Goal: Task Accomplishment & Management: Manage account settings

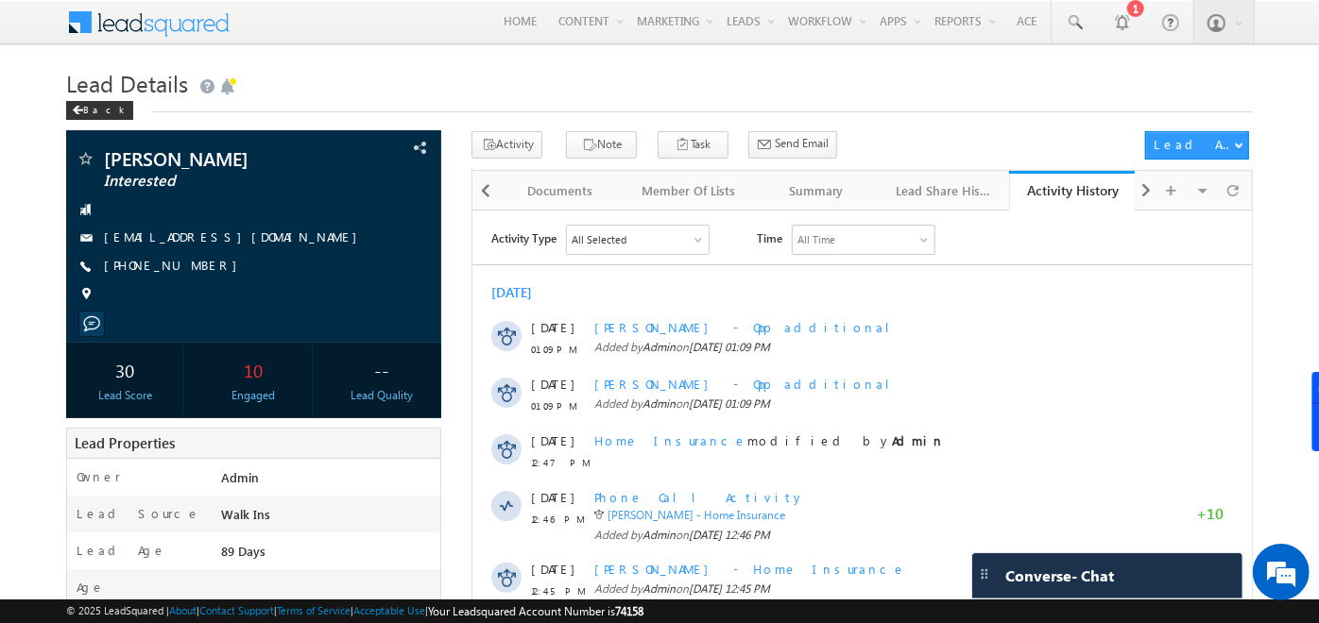
click at [602, 72] on h1 "Lead Details" at bounding box center [659, 81] width 1186 height 37
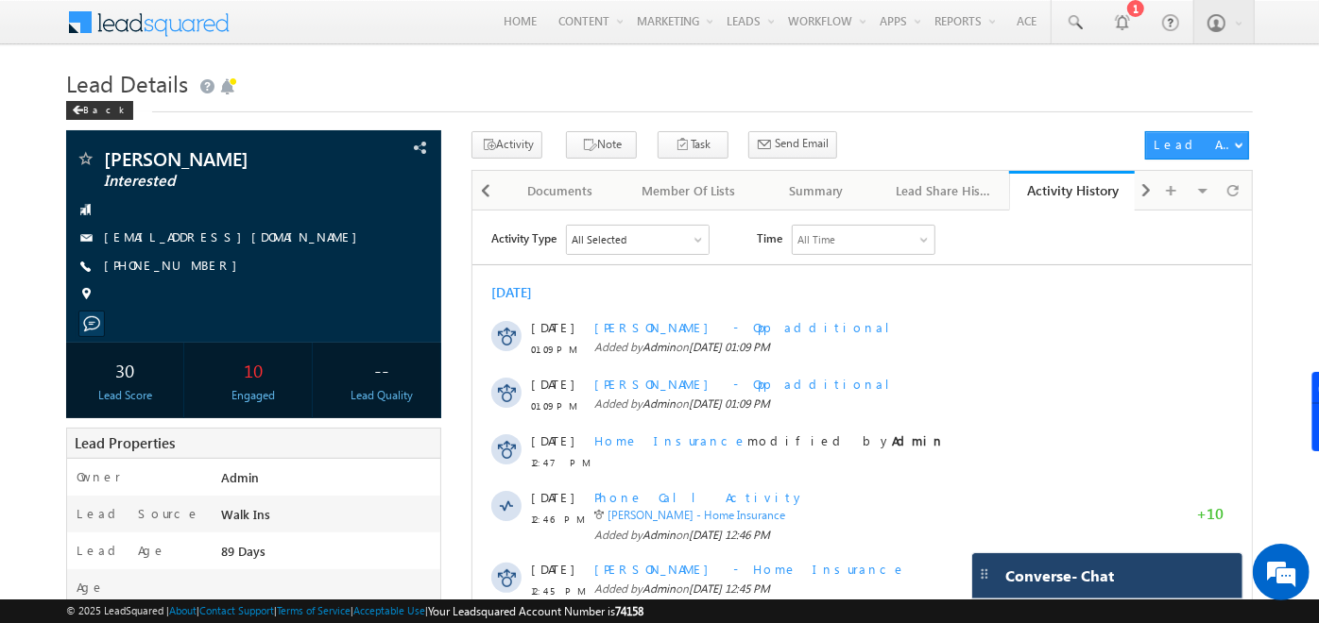
click at [1055, 568] on span "Converse - Chat" at bounding box center [1059, 576] width 109 height 17
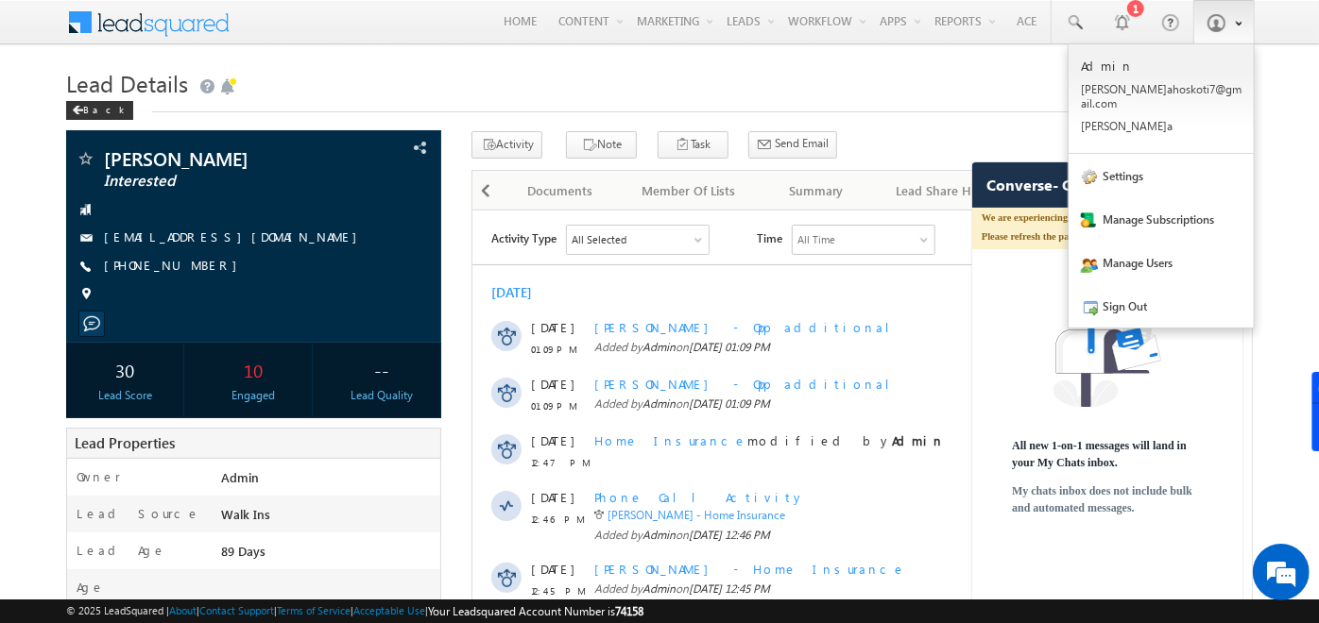
click at [1229, 29] on link at bounding box center [1223, 21] width 61 height 43
click at [1149, 285] on link "Sign Out" at bounding box center [1160, 305] width 185 height 43
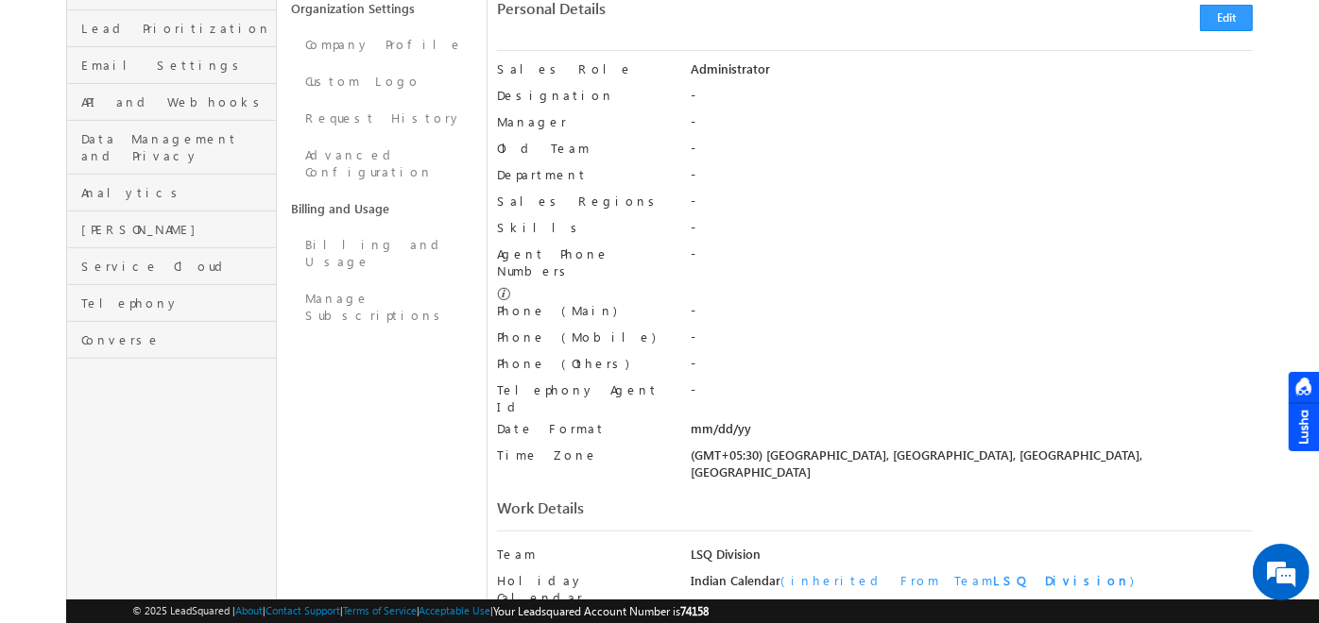
scroll to position [392, 0]
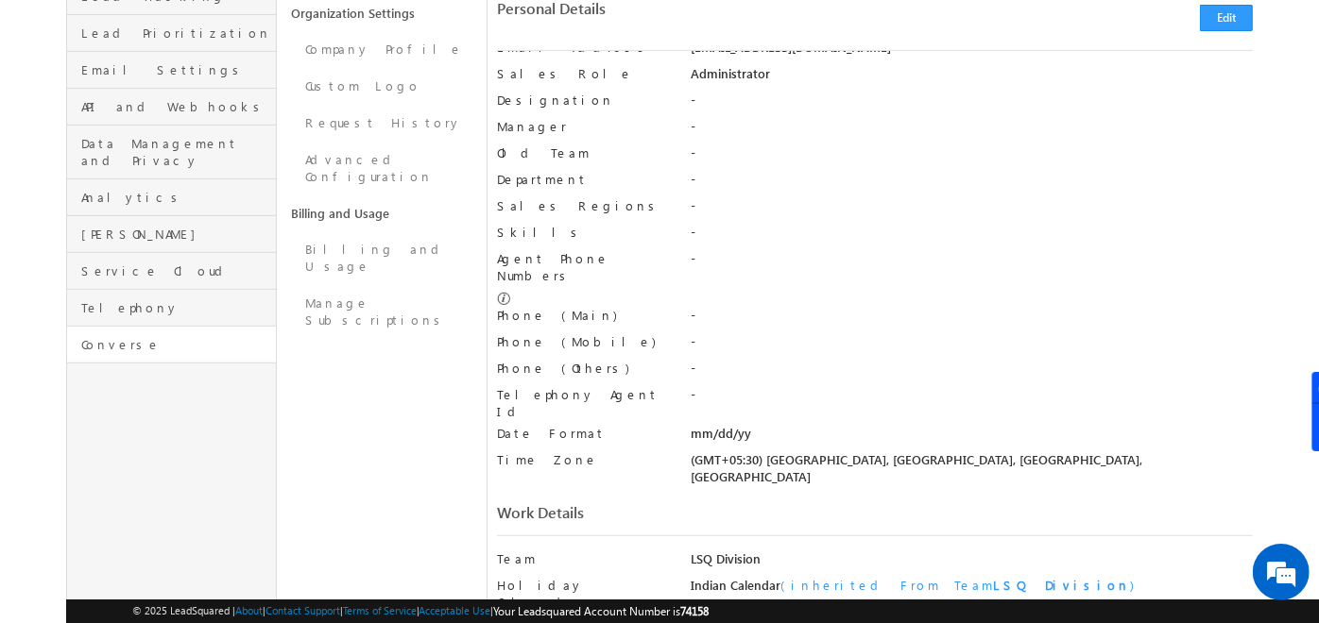
click at [112, 327] on link "Converse" at bounding box center [171, 345] width 209 height 37
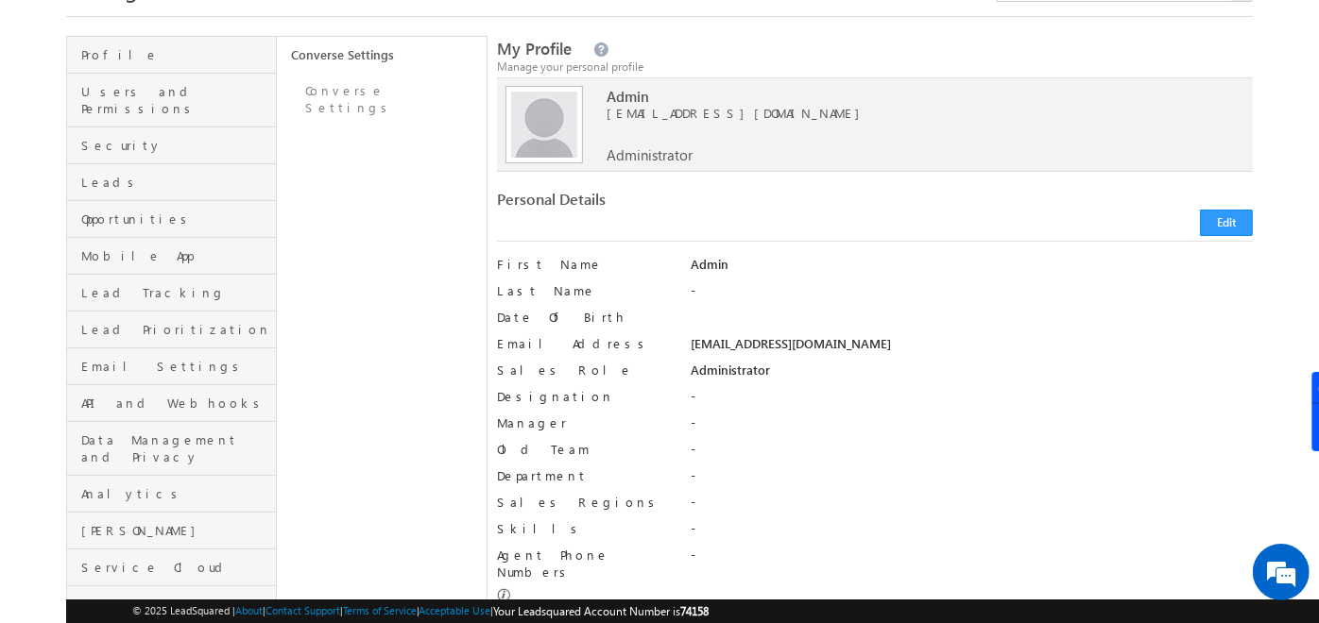
scroll to position [94, 0]
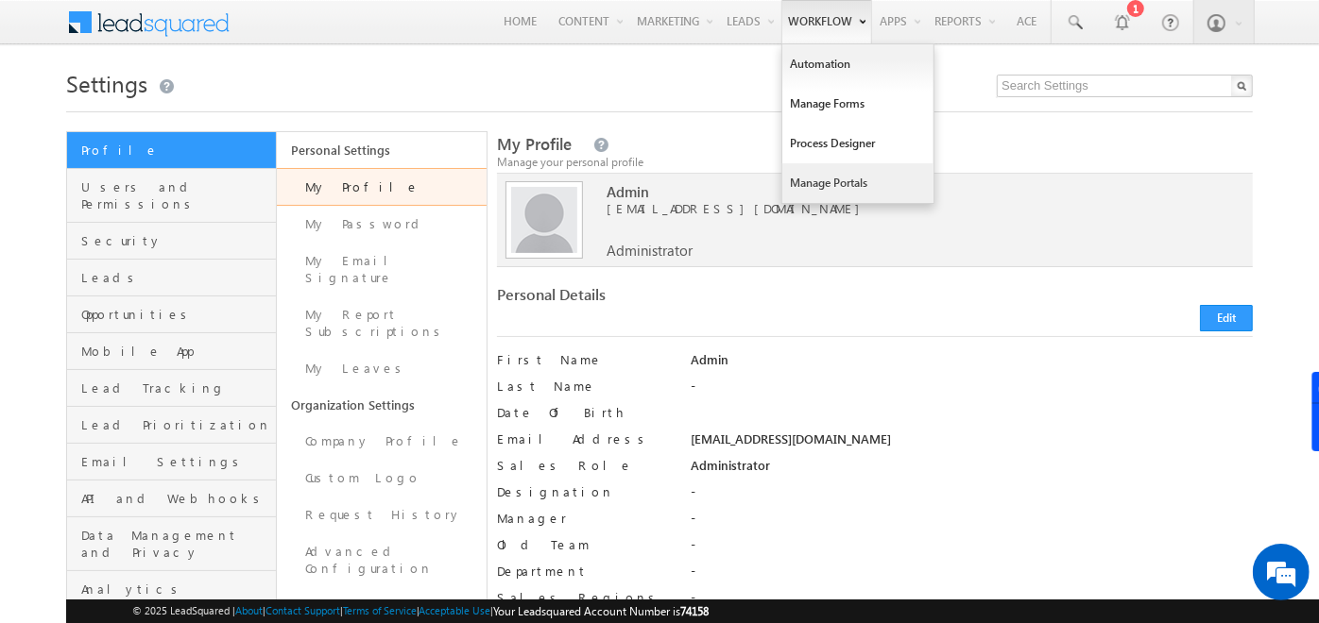
click at [822, 189] on link "Manage Portals" at bounding box center [857, 183] width 151 height 40
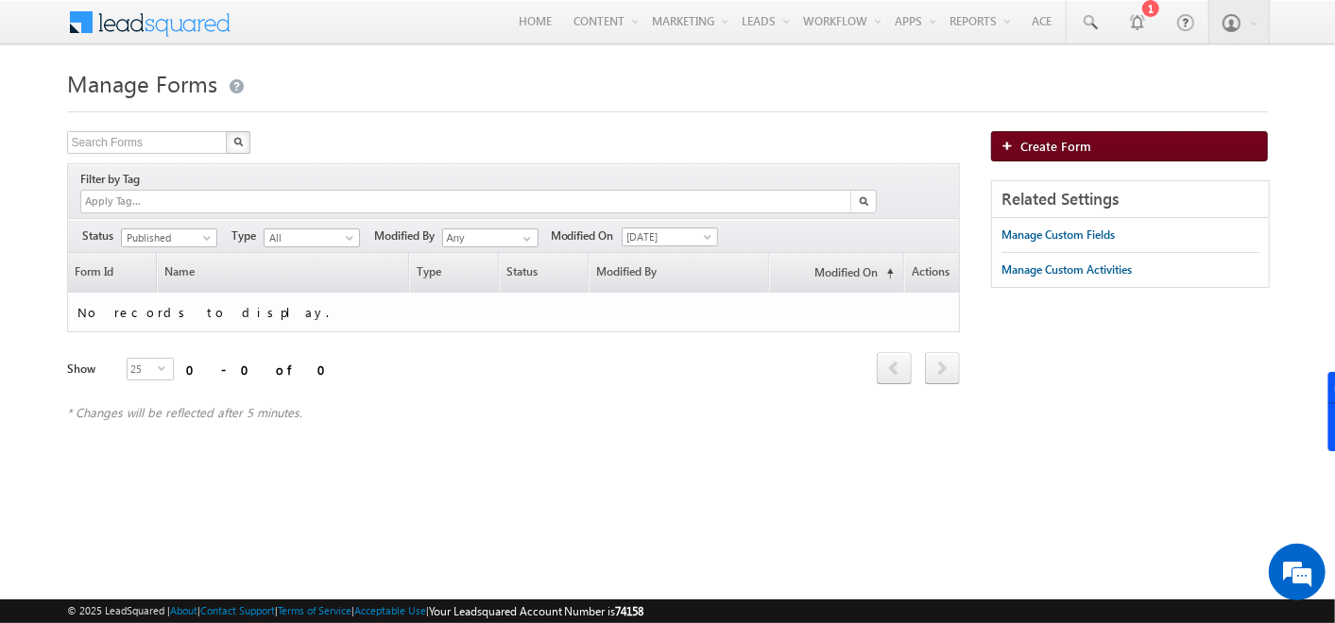
click at [1049, 144] on span "Create Form" at bounding box center [1055, 146] width 71 height 16
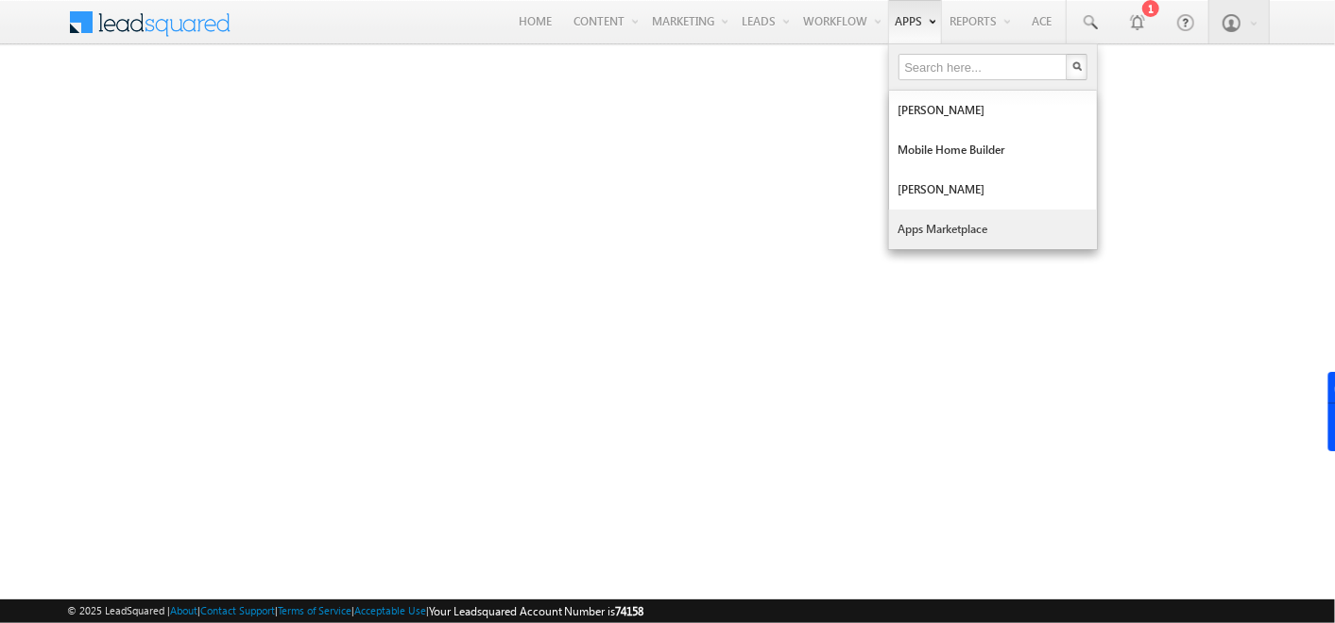
click at [909, 215] on link "Apps Marketplace" at bounding box center [993, 230] width 208 height 40
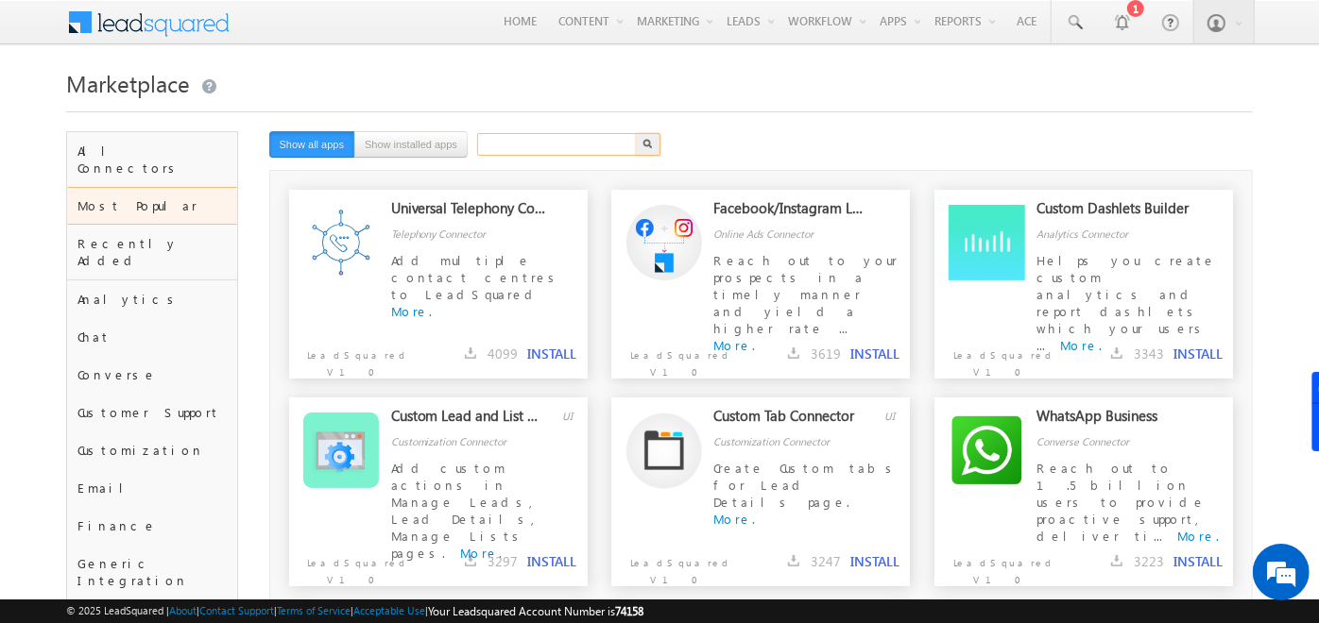
click at [556, 151] on input "text" at bounding box center [558, 144] width 162 height 23
click at [650, 140] on button "button" at bounding box center [648, 144] width 25 height 23
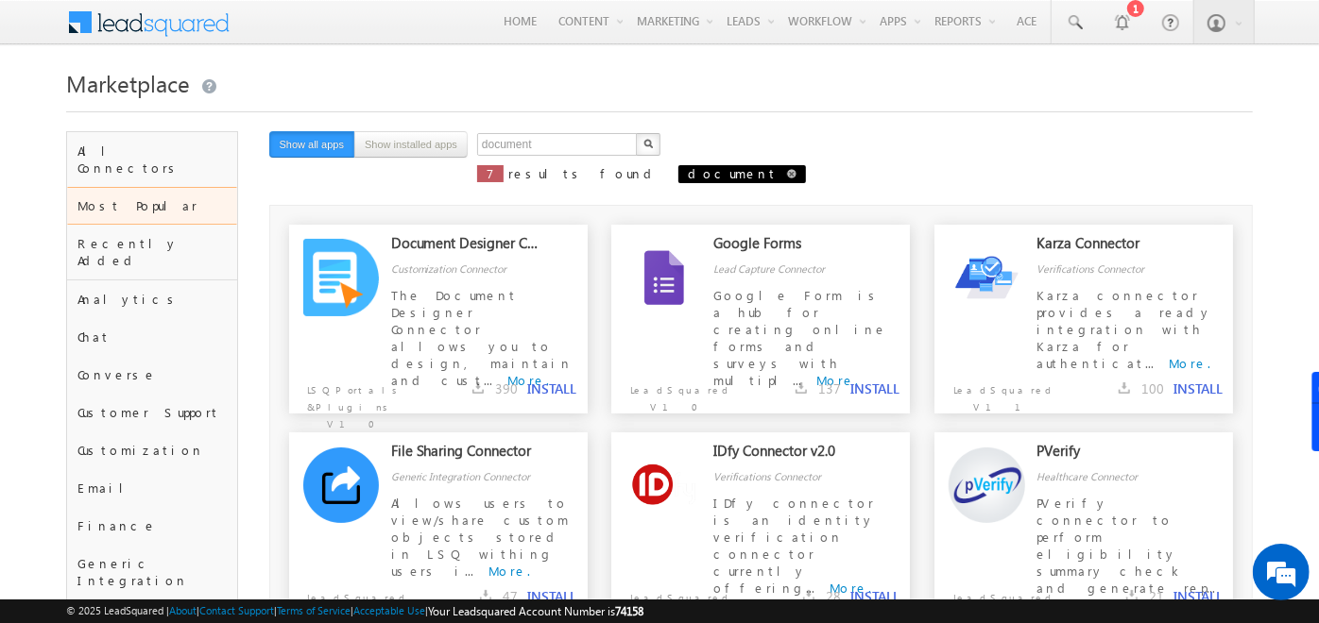
click at [787, 169] on span at bounding box center [791, 173] width 9 height 9
type input "Search"
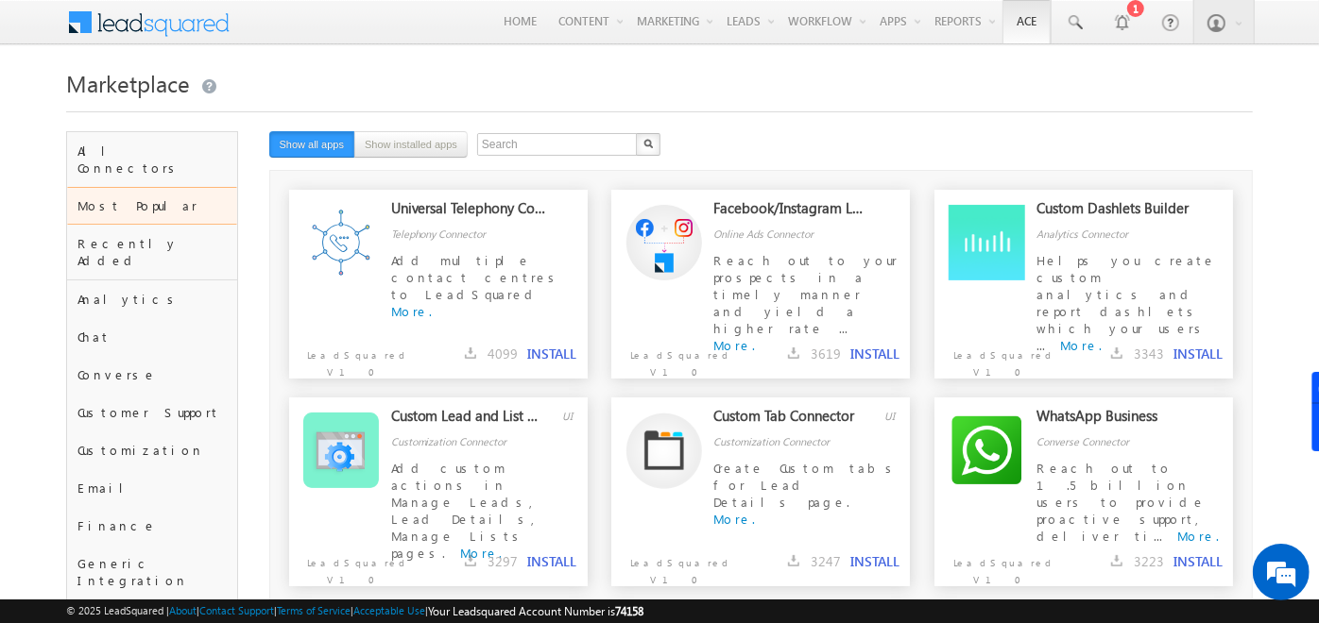
click at [1041, 15] on link "Ace" at bounding box center [1026, 21] width 48 height 43
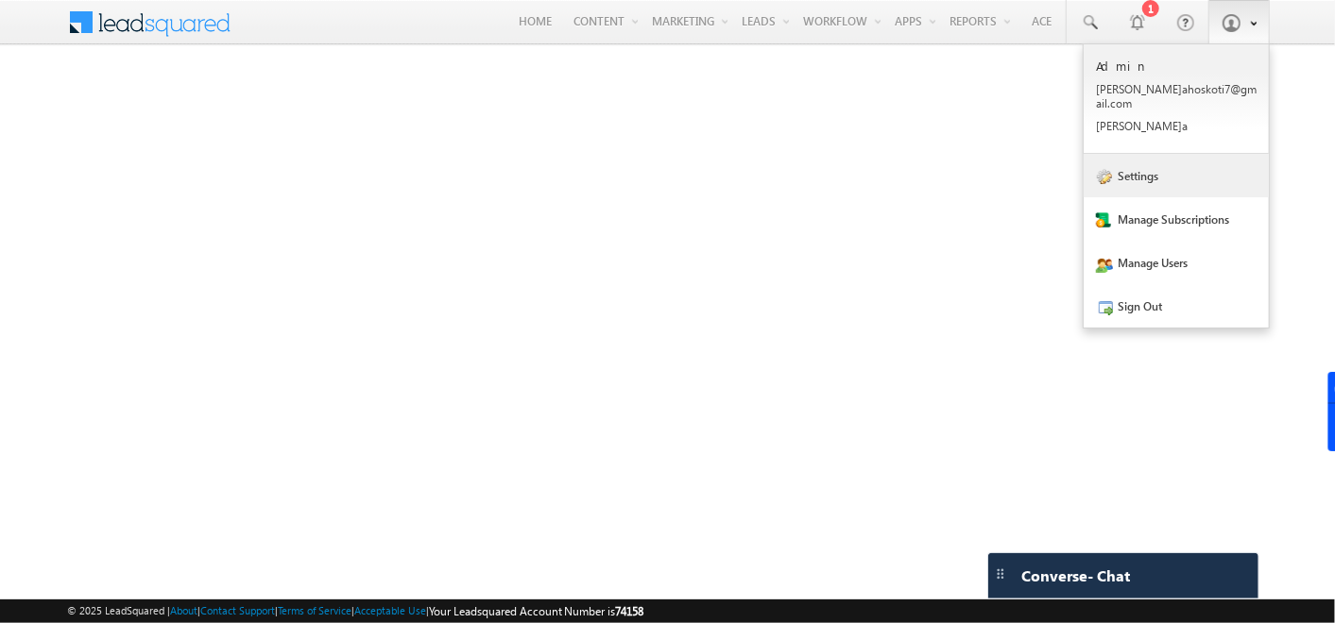
click at [1128, 154] on link "Settings" at bounding box center [1175, 175] width 185 height 43
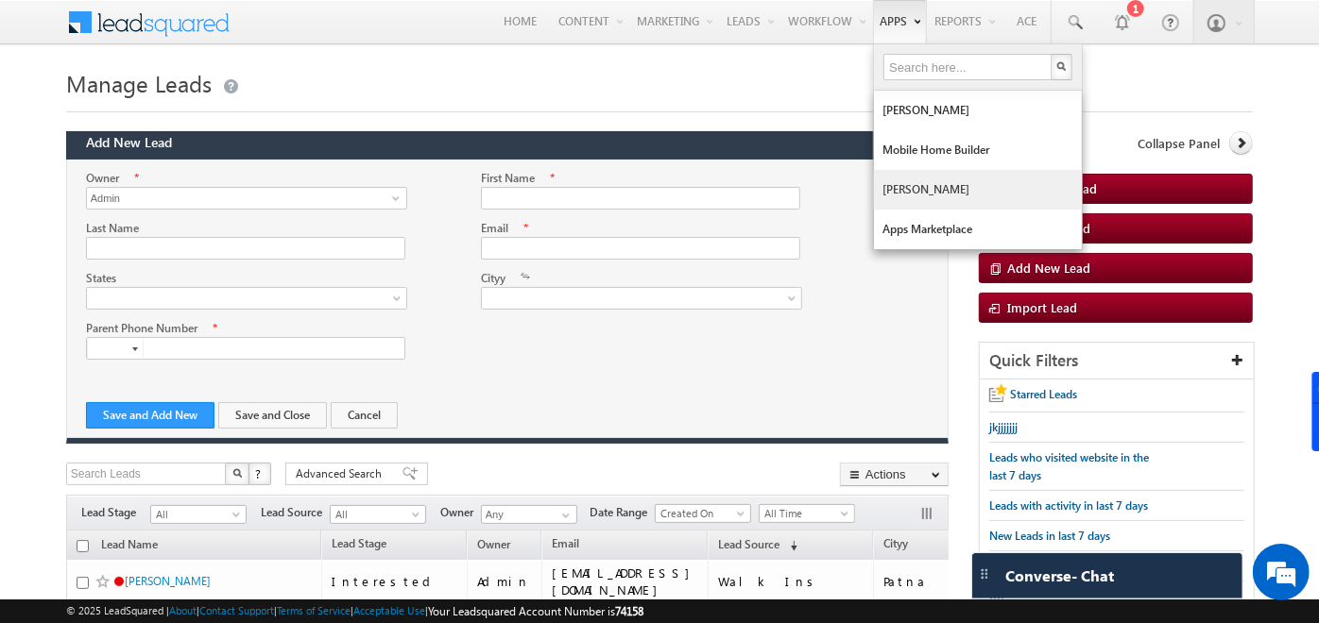
click at [895, 178] on link "[PERSON_NAME]" at bounding box center [978, 190] width 208 height 40
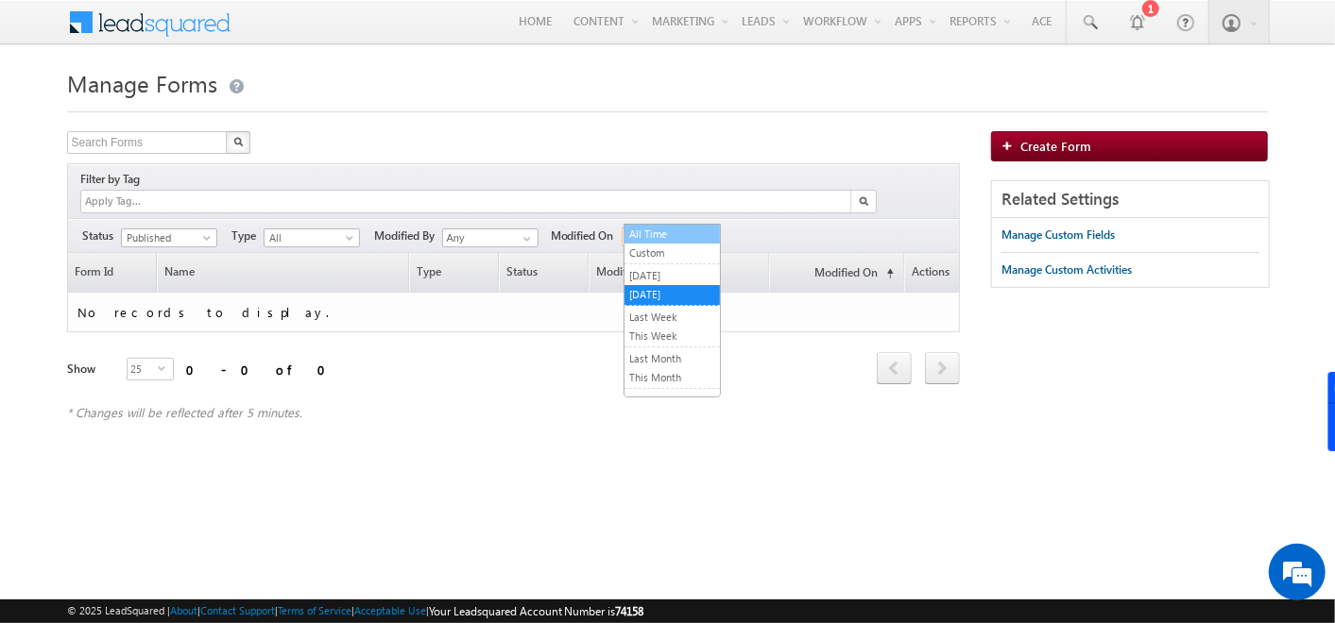
click at [666, 224] on body "Menu Admin [PERSON_NAME] ahosk oti7@ gmail .com" at bounding box center [667, 268] width 1335 height 536
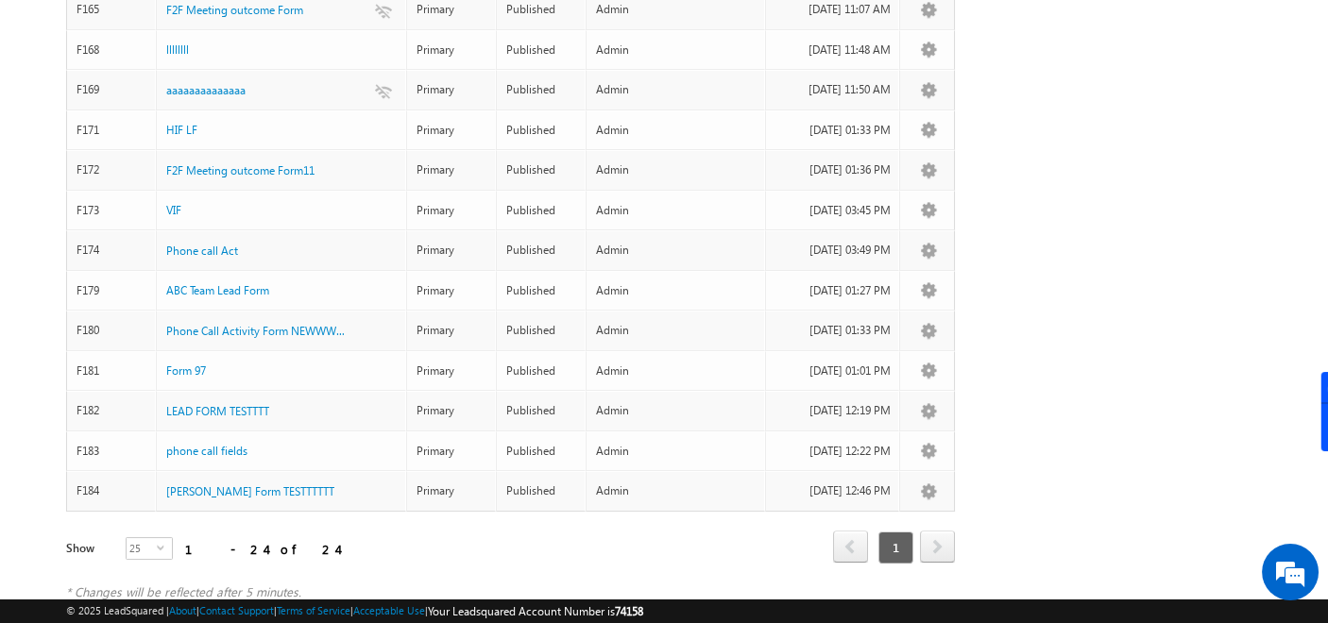
scroll to position [752, 0]
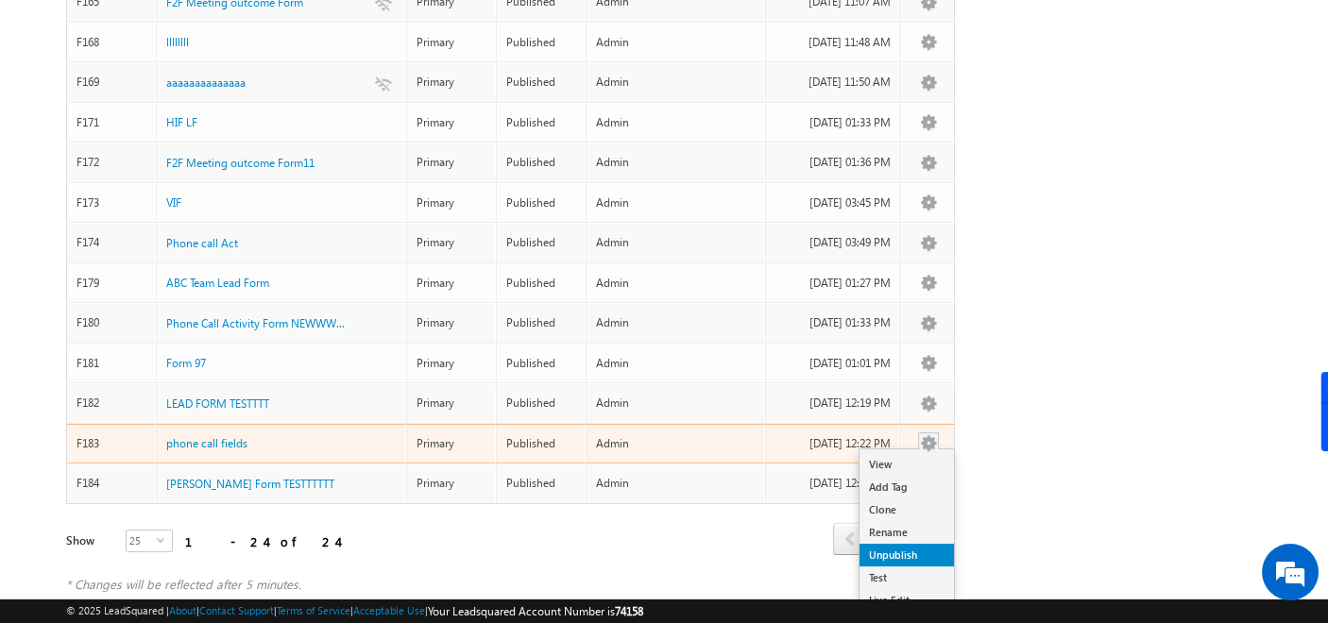
click at [907, 544] on link "Unpublish" at bounding box center [907, 555] width 94 height 23
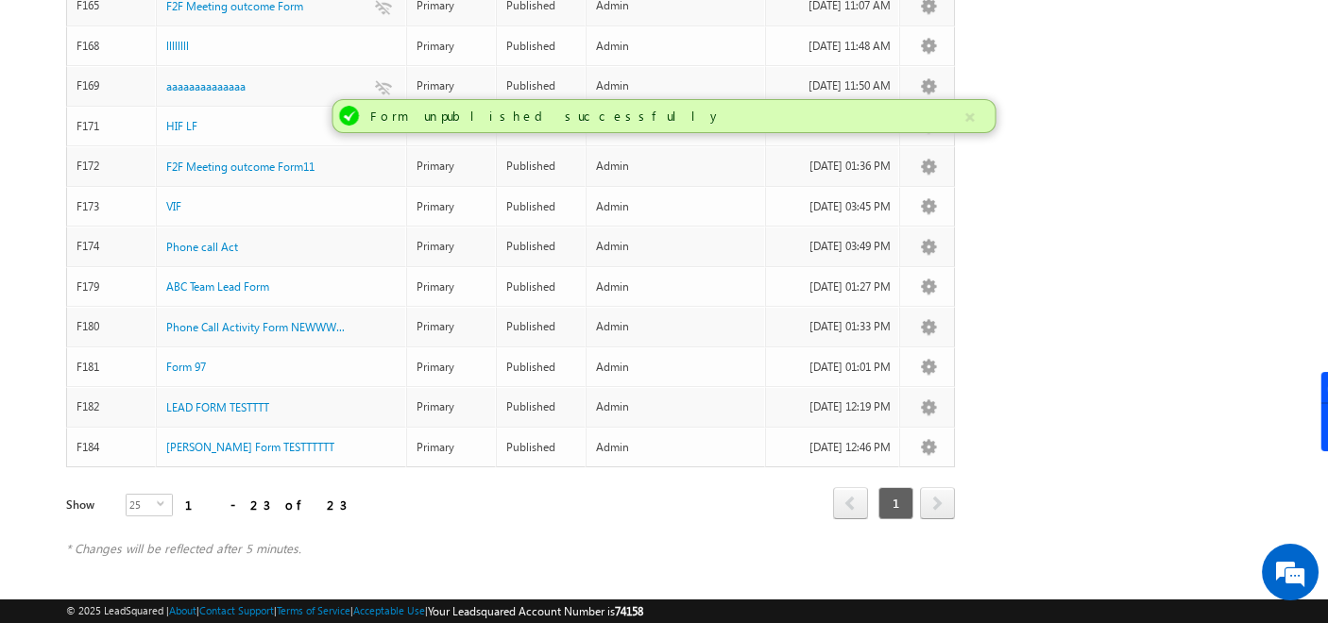
scroll to position [0, 0]
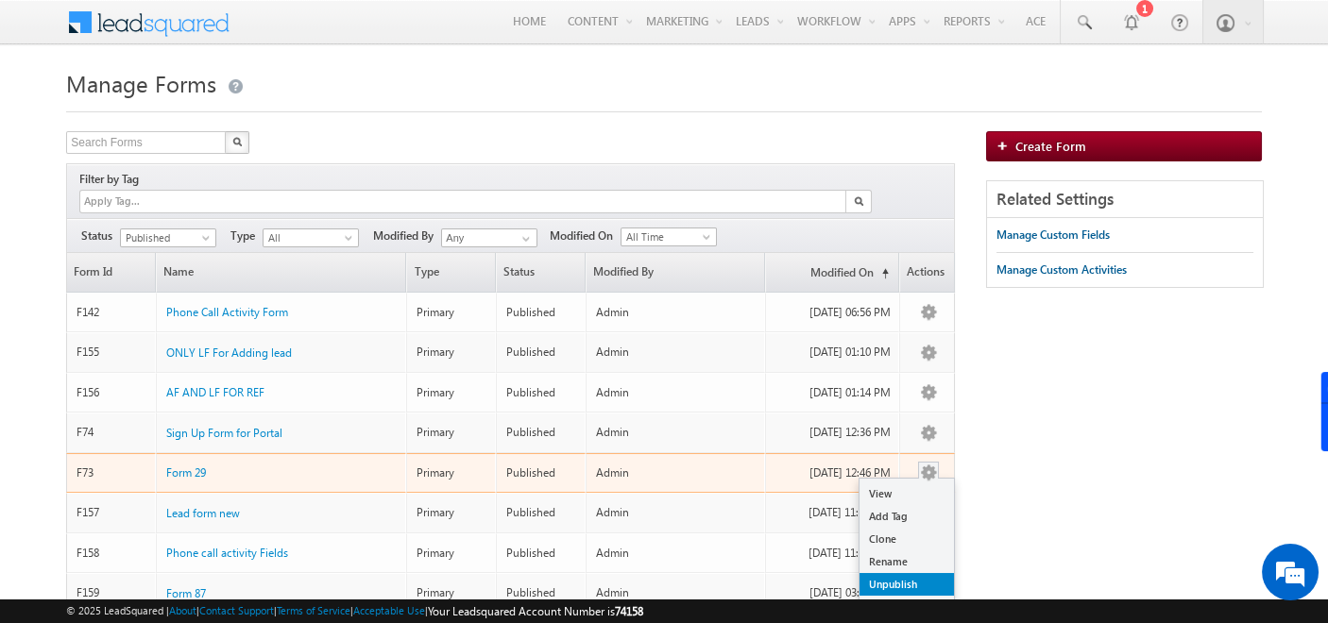
click at [901, 573] on link "Unpublish" at bounding box center [907, 584] width 94 height 23
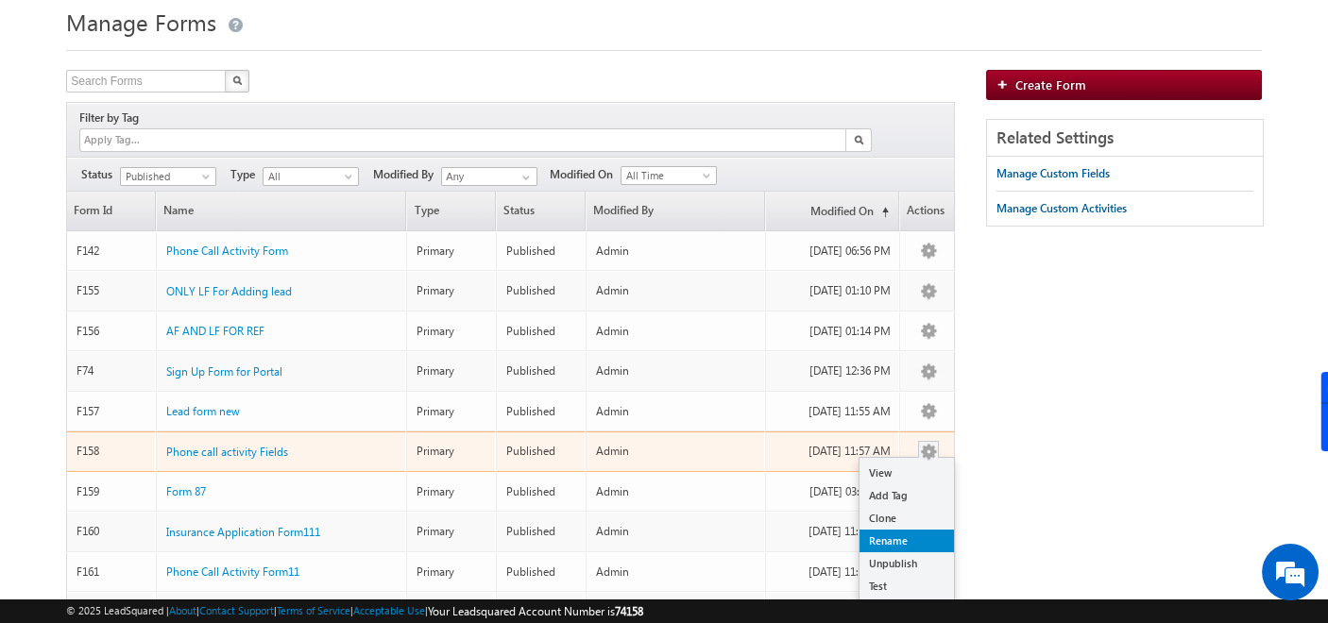
scroll to position [62, 0]
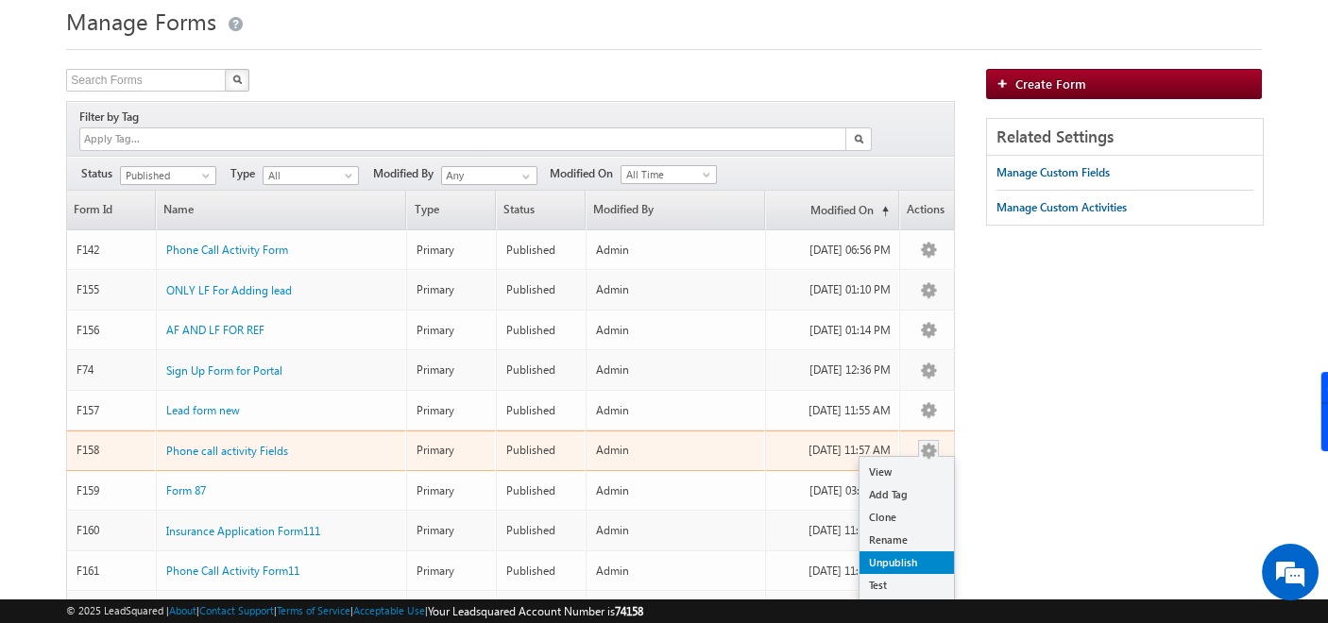
click at [912, 552] on link "Unpublish" at bounding box center [907, 563] width 94 height 23
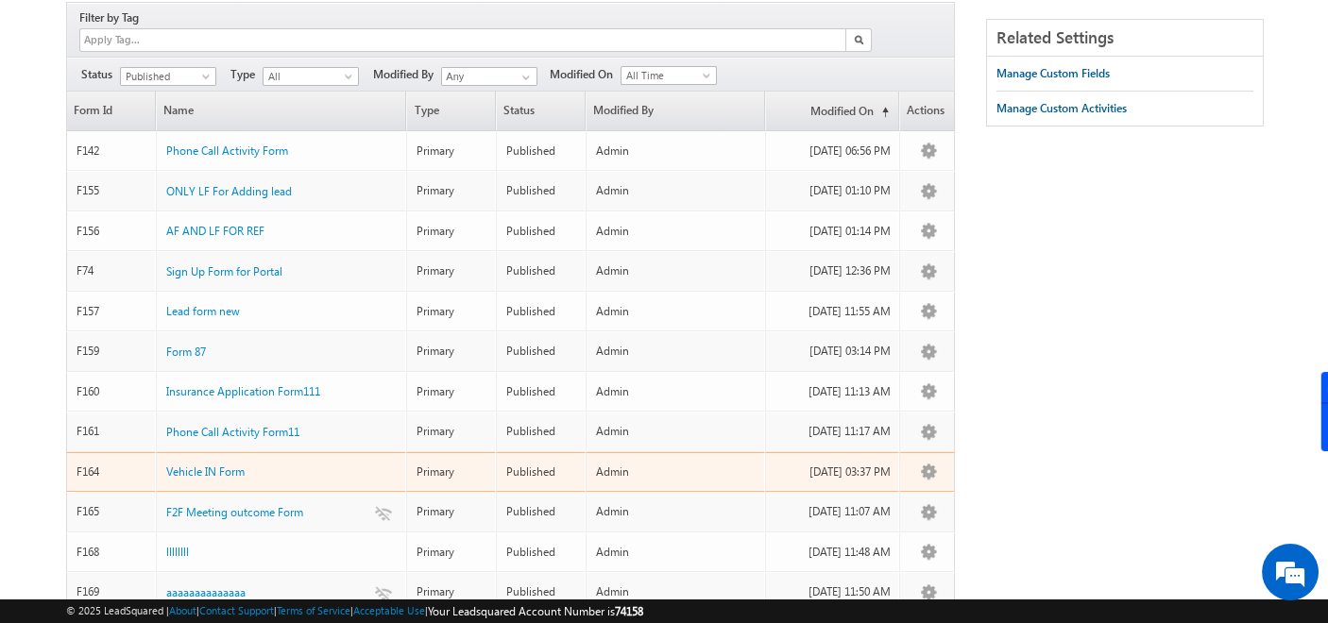
scroll to position [162, 0]
click at [915, 571] on link "Unpublish" at bounding box center [907, 582] width 94 height 23
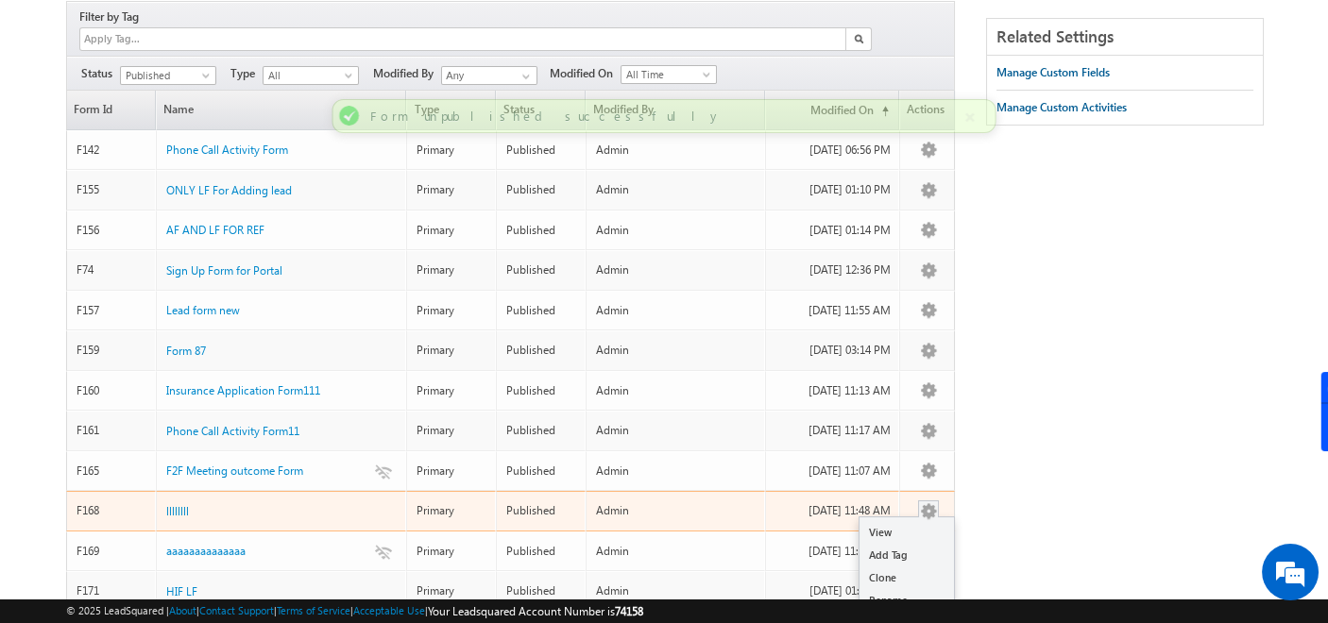
click at [899, 612] on link "Unpublish" at bounding box center [907, 623] width 94 height 23
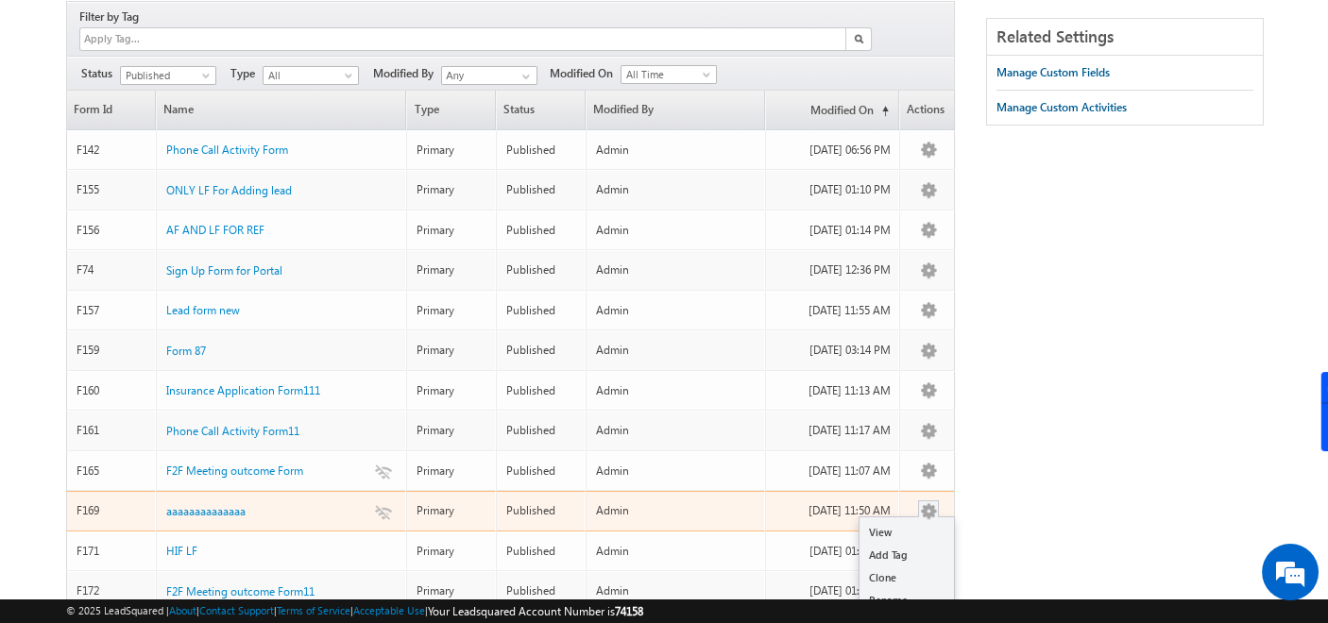
click at [902, 612] on link "Unpublish" at bounding box center [907, 623] width 94 height 23
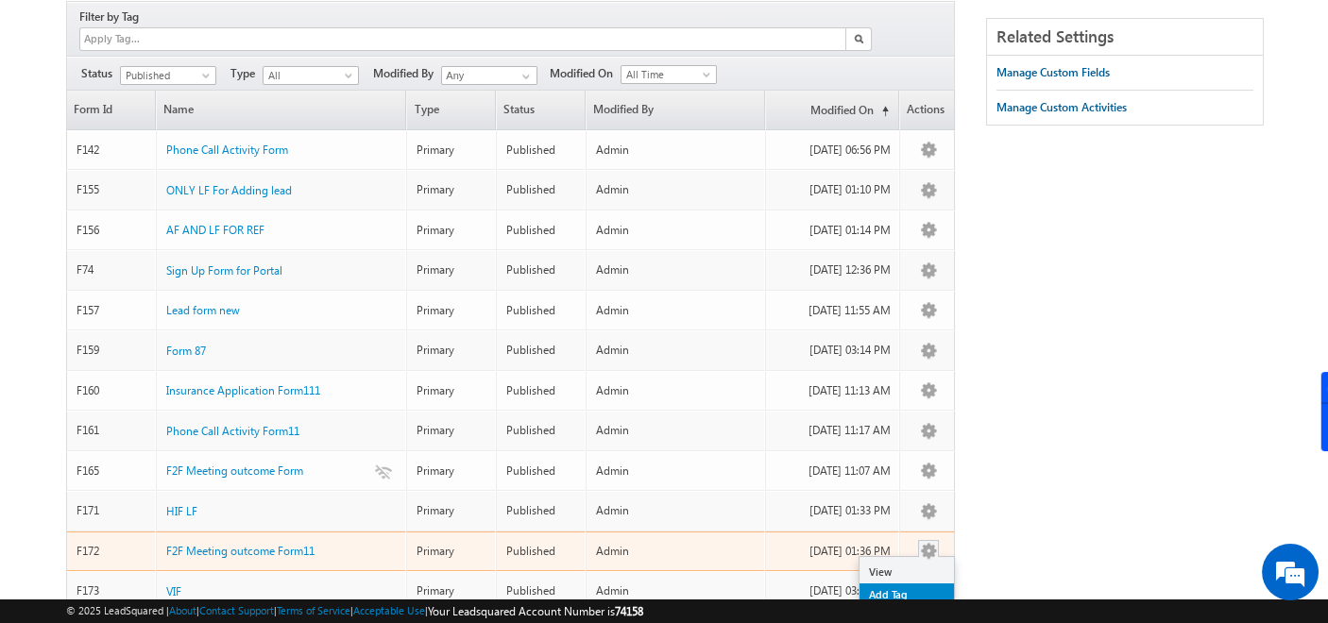
scroll to position [230, 0]
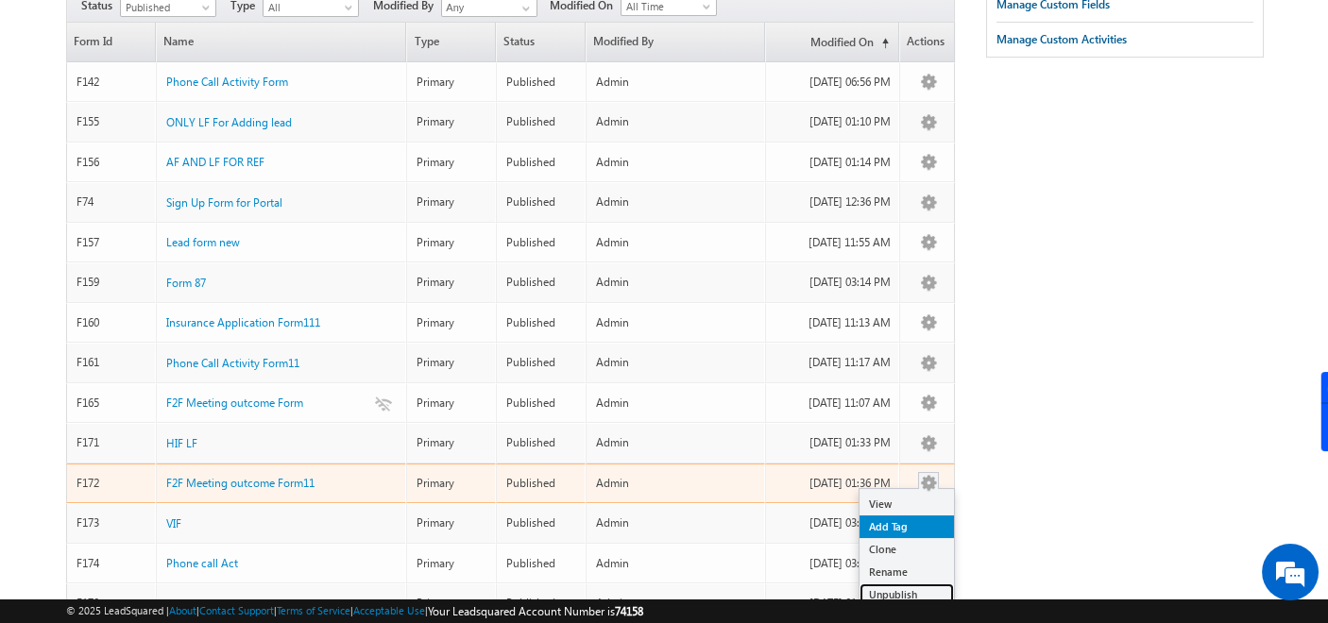
click at [913, 584] on link "Unpublish" at bounding box center [907, 595] width 94 height 23
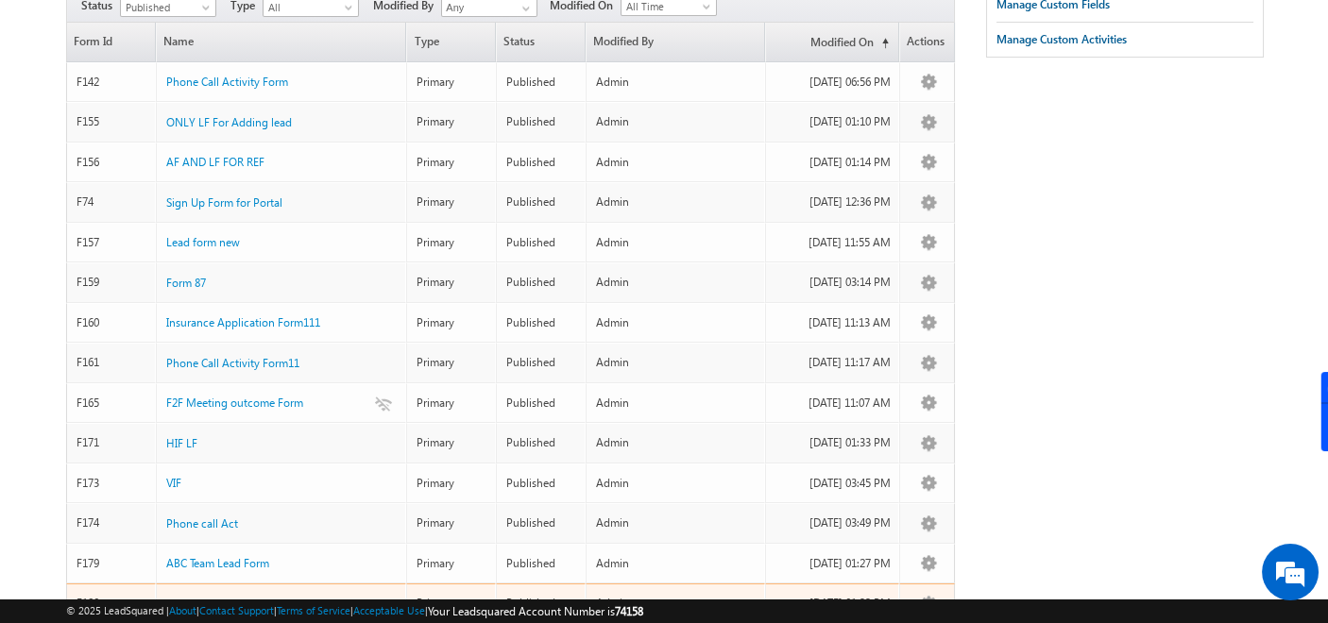
scroll to position [411, 0]
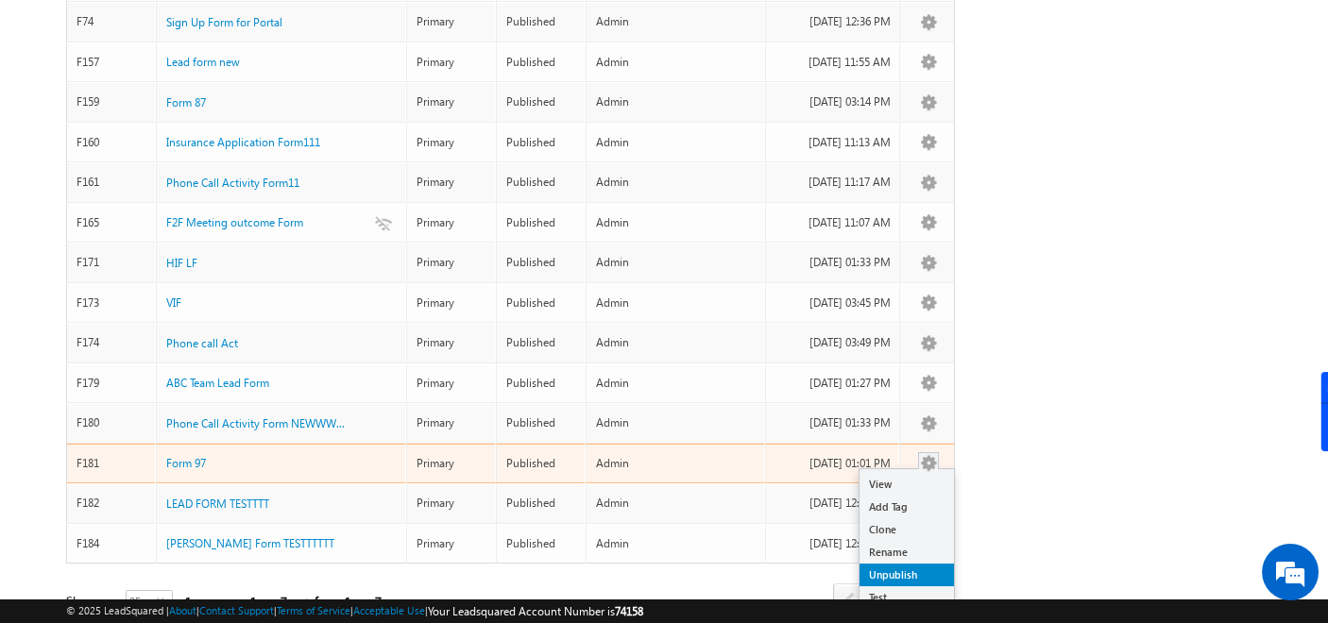
click at [912, 564] on link "Unpublish" at bounding box center [907, 575] width 94 height 23
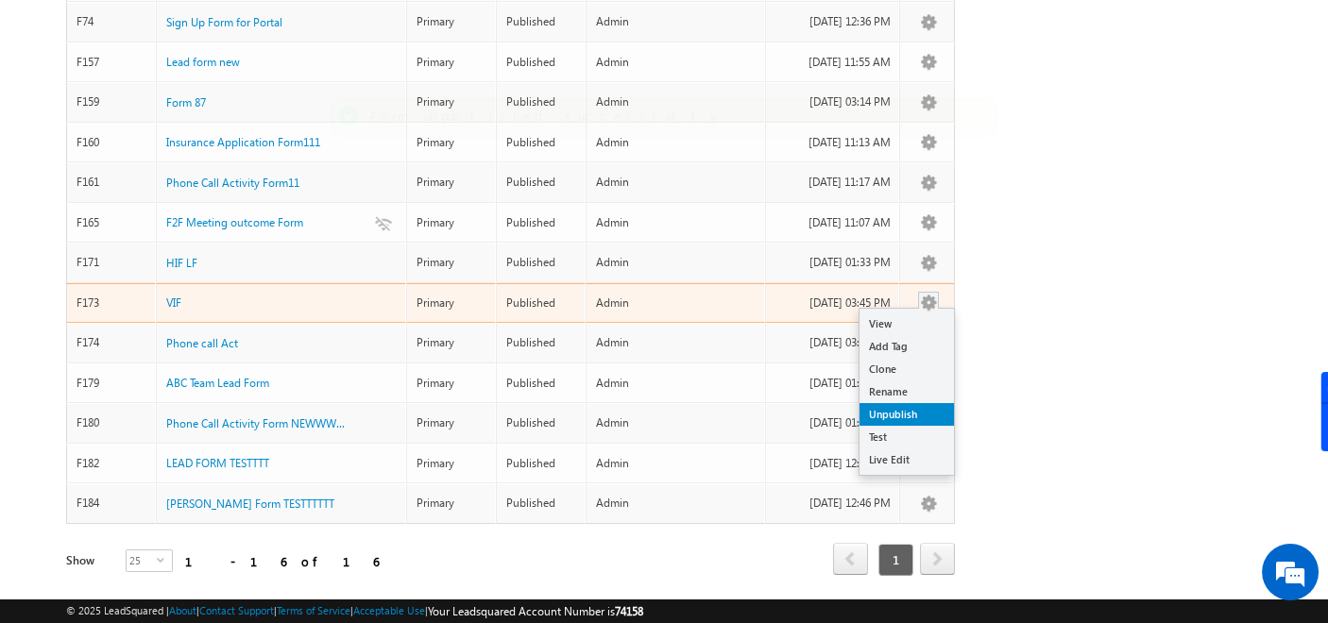
click at [897, 403] on link "Unpublish" at bounding box center [907, 414] width 94 height 23
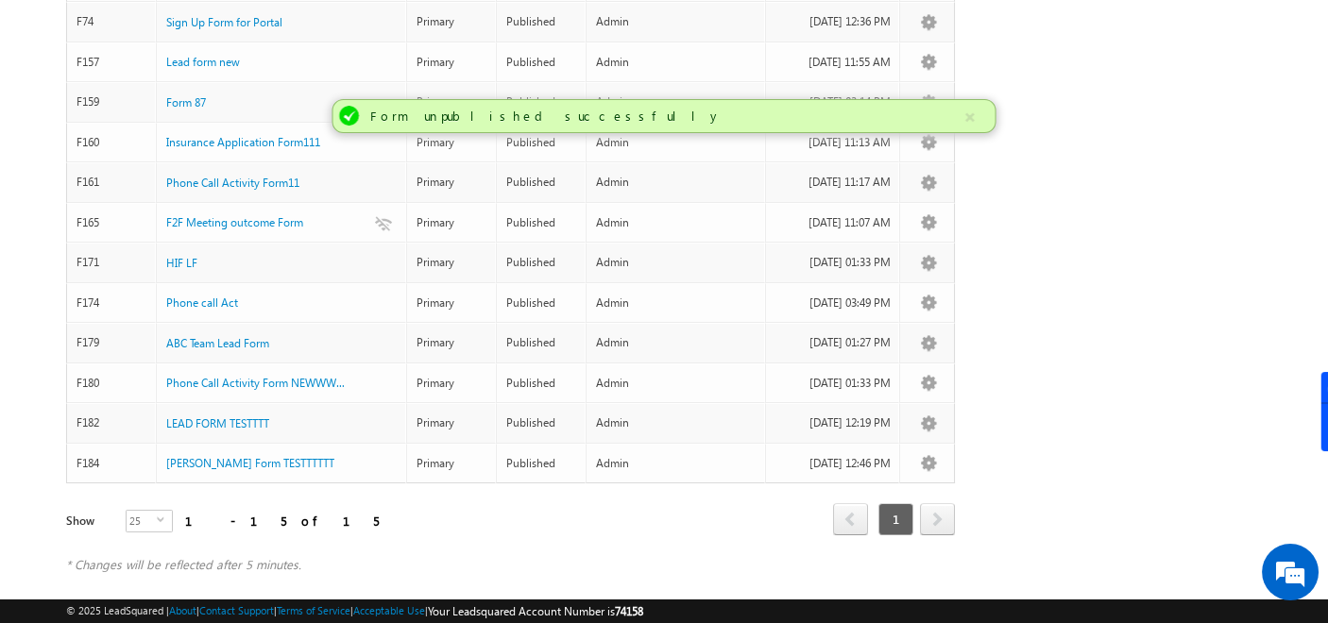
scroll to position [396, 0]
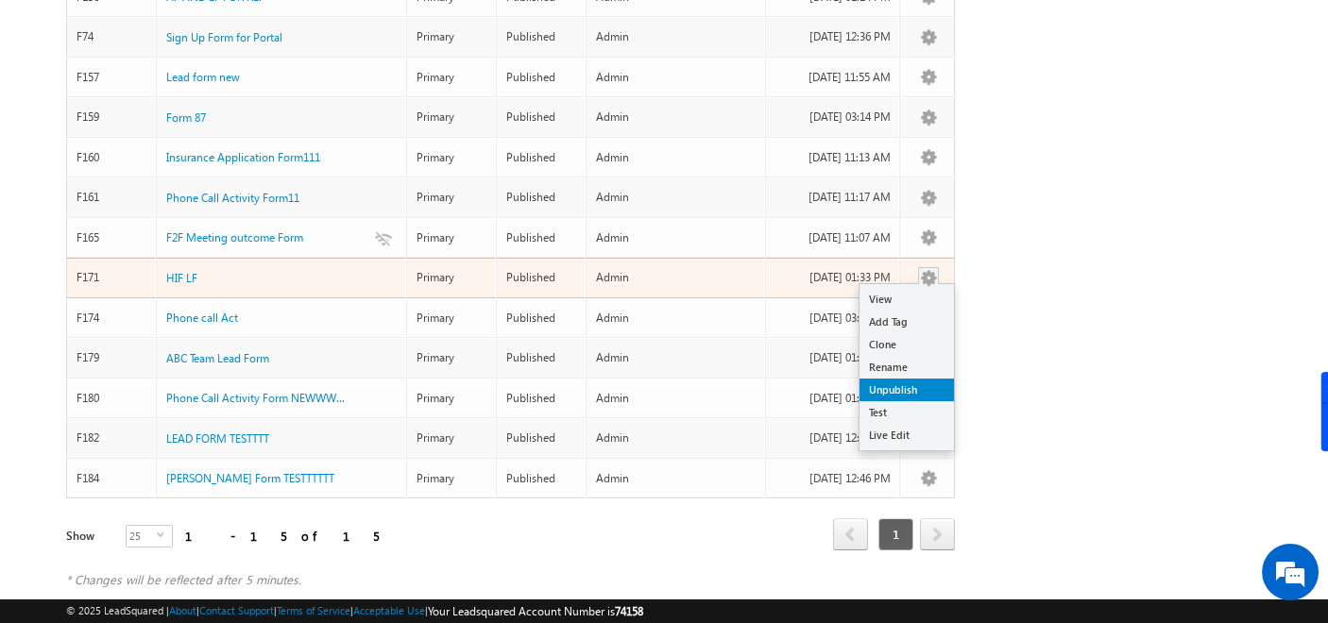
click at [904, 379] on link "Unpublish" at bounding box center [907, 390] width 94 height 23
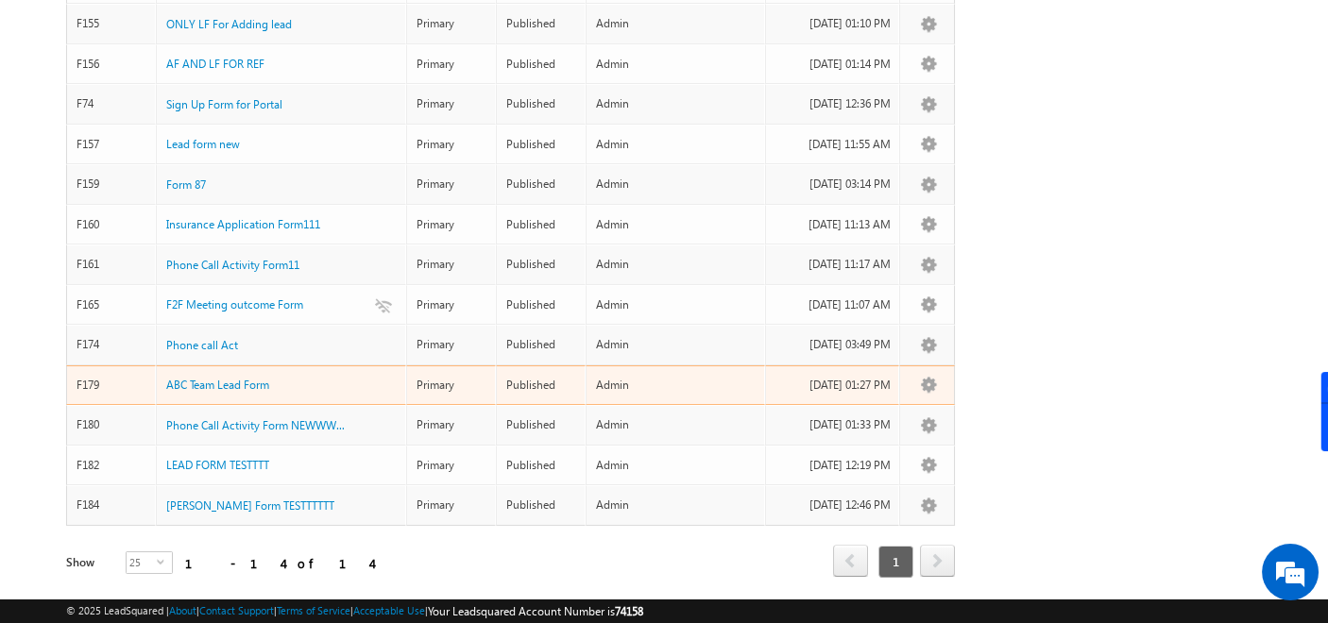
scroll to position [328, 0]
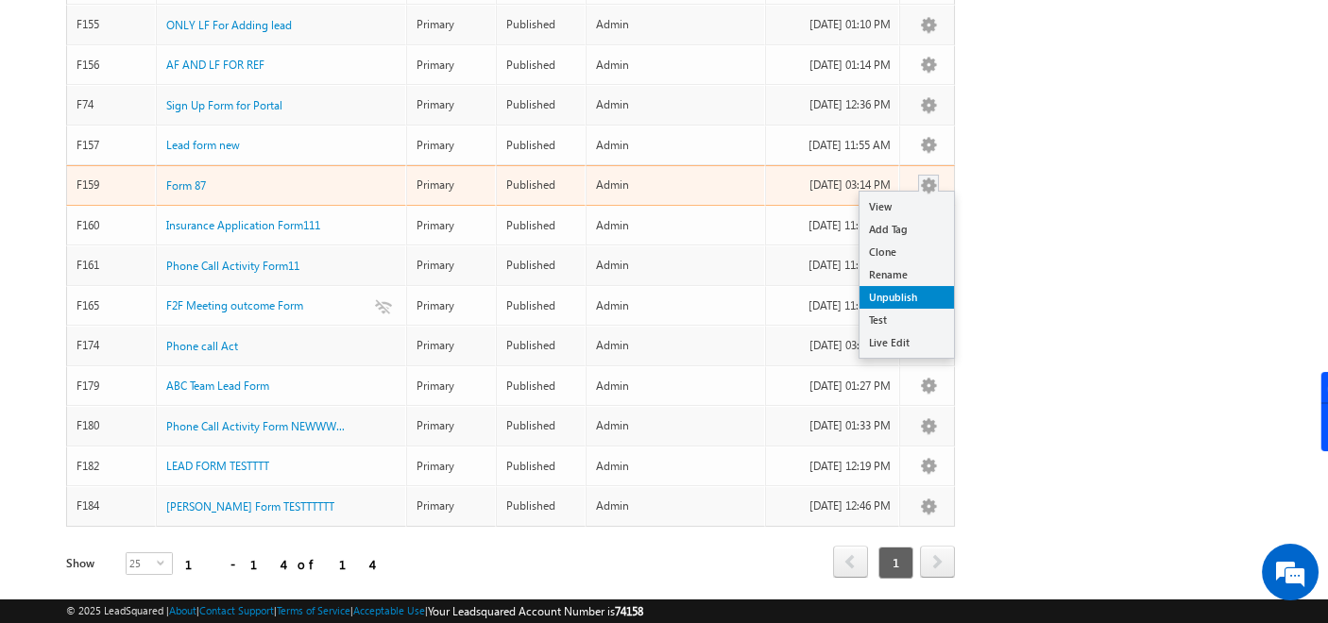
click at [917, 286] on link "Unpublish" at bounding box center [907, 297] width 94 height 23
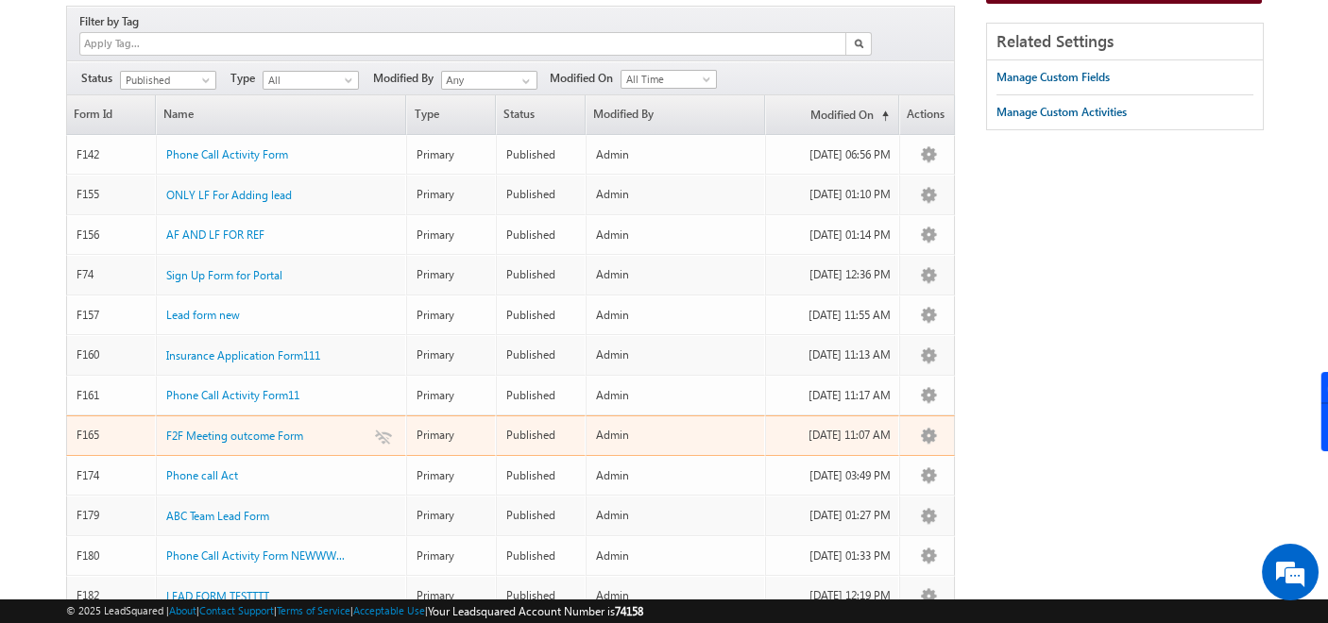
scroll to position [254, 0]
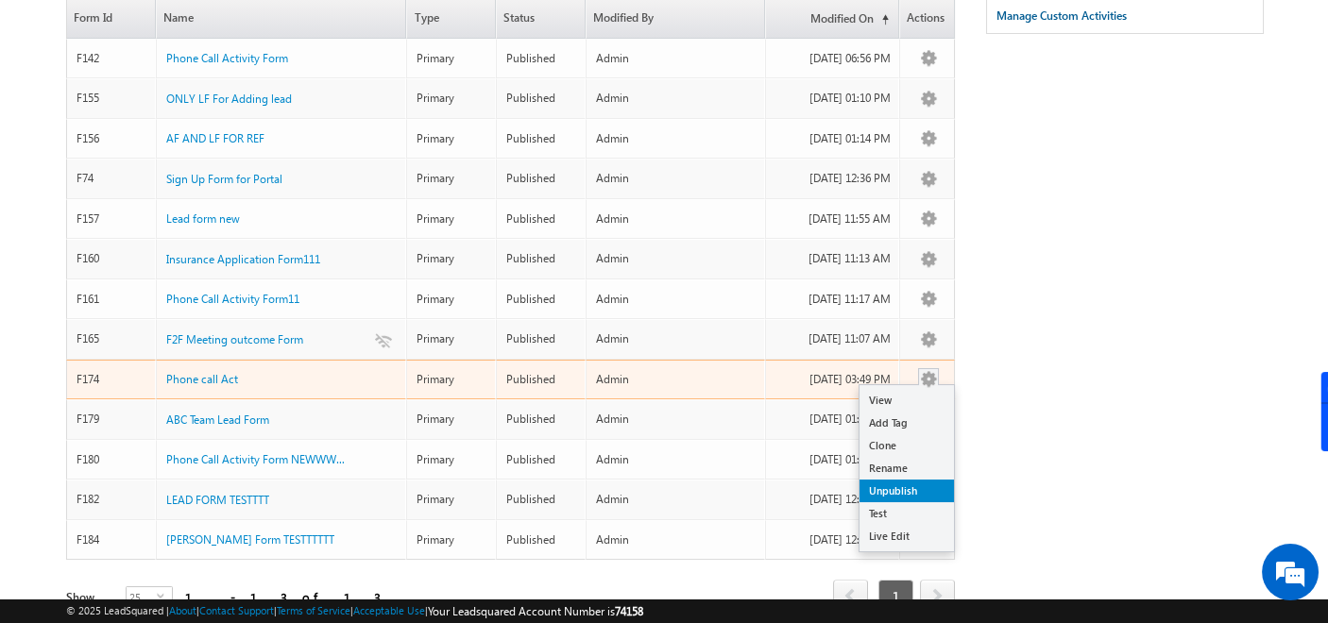
click at [893, 480] on link "Unpublish" at bounding box center [907, 491] width 94 height 23
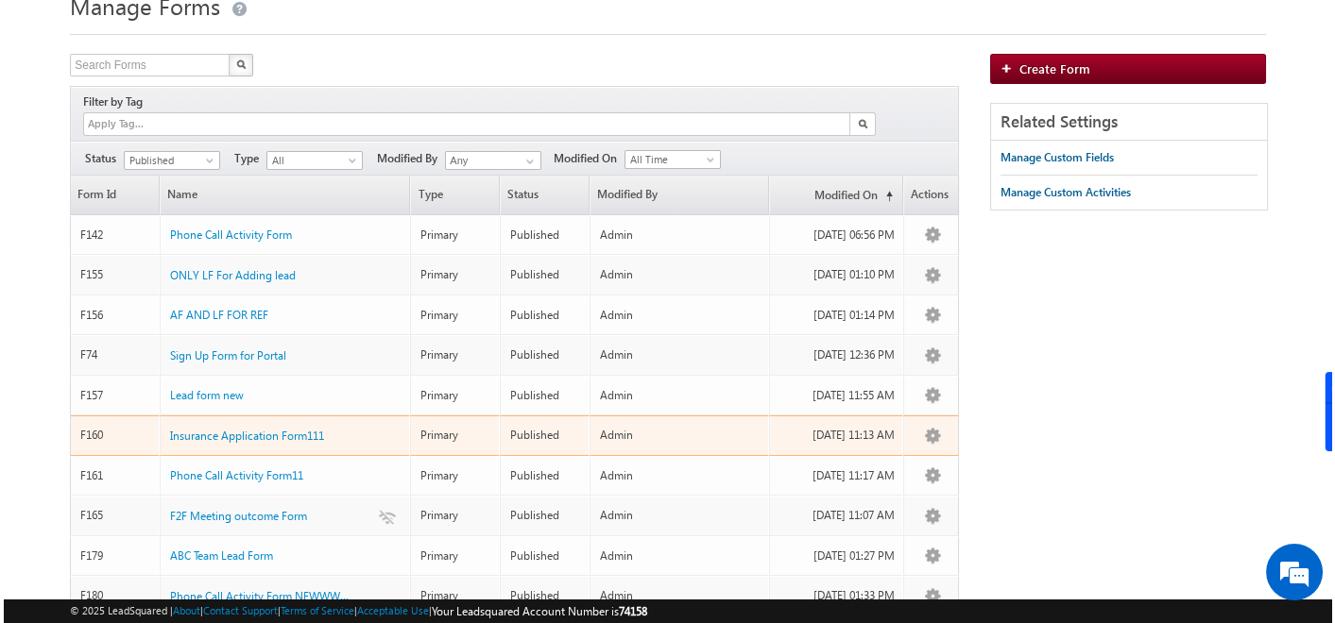
scroll to position [78, 0]
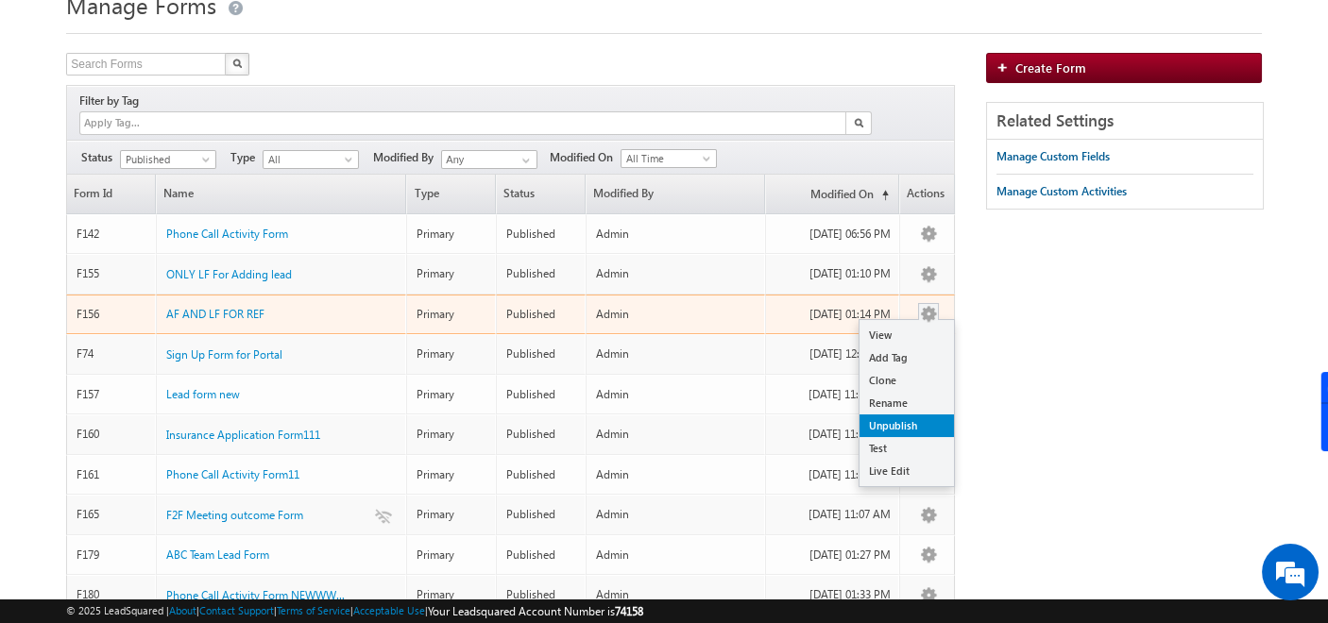
click at [911, 415] on link "Unpublish" at bounding box center [907, 426] width 94 height 23
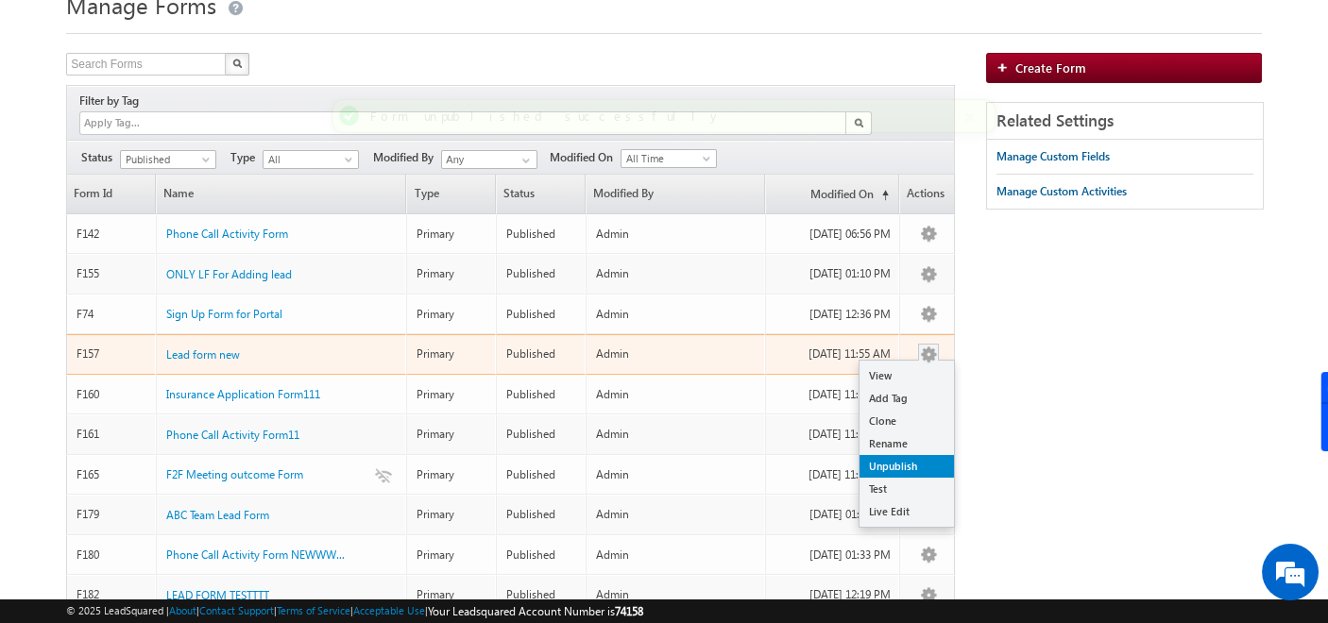
click at [907, 455] on link "Unpublish" at bounding box center [907, 466] width 94 height 23
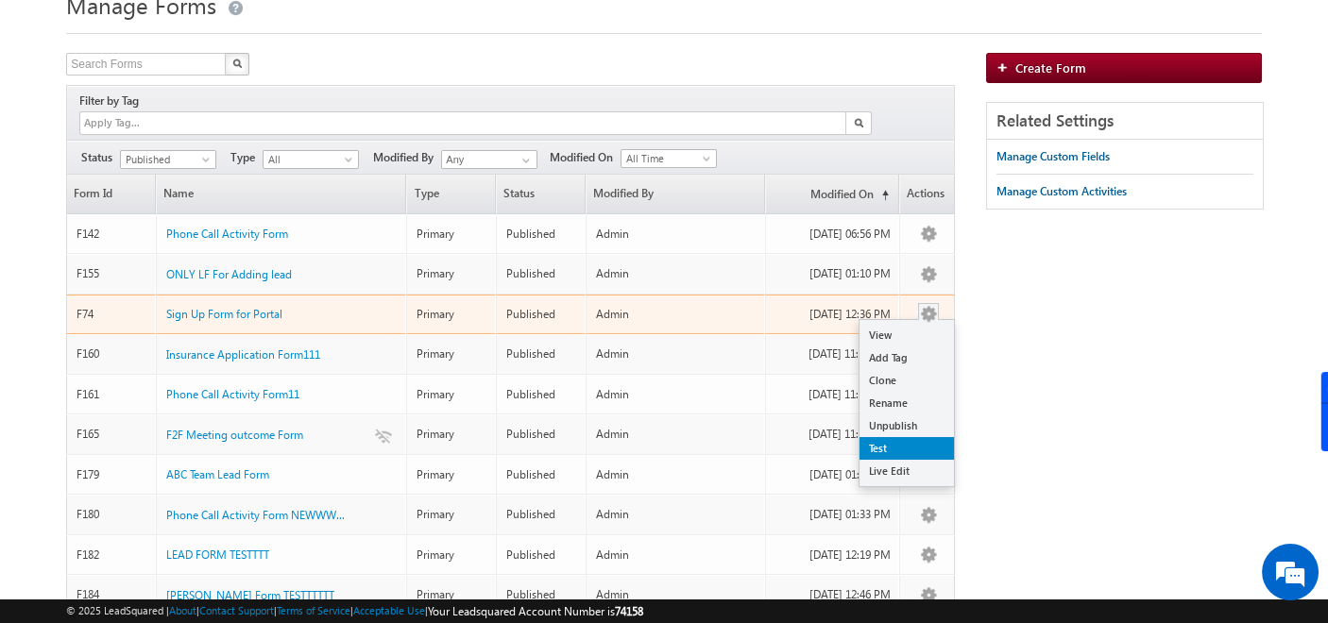
click at [902, 437] on link "Test" at bounding box center [907, 448] width 94 height 23
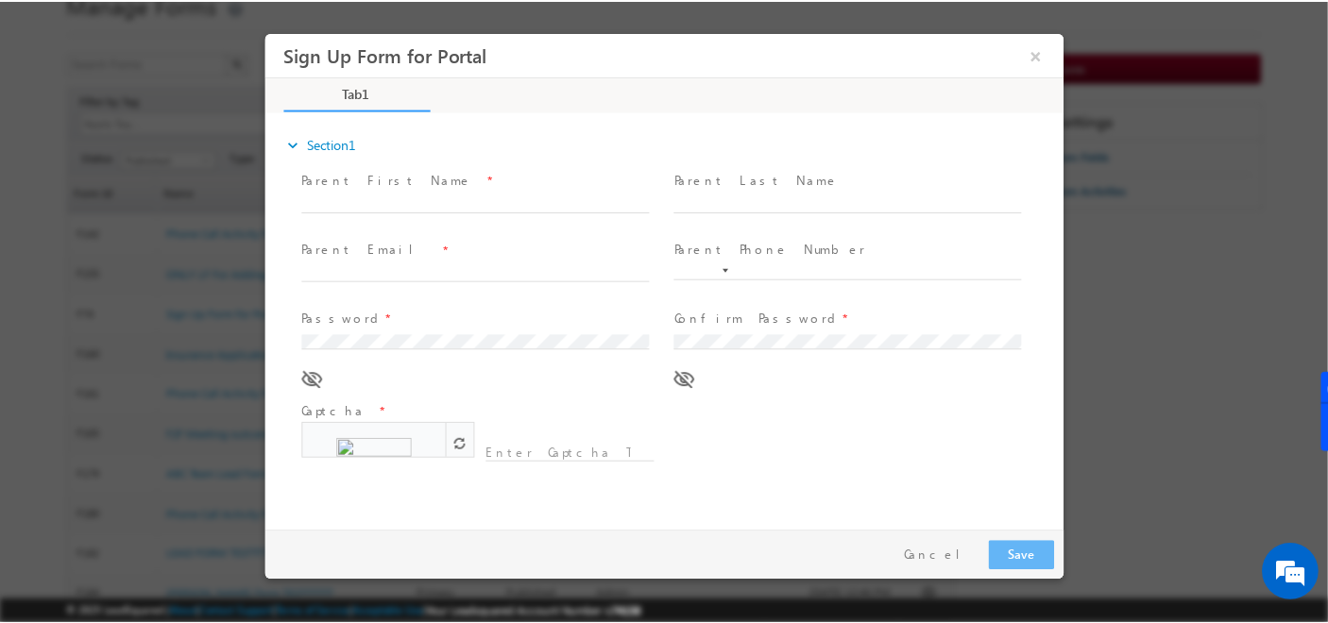
scroll to position [0, 0]
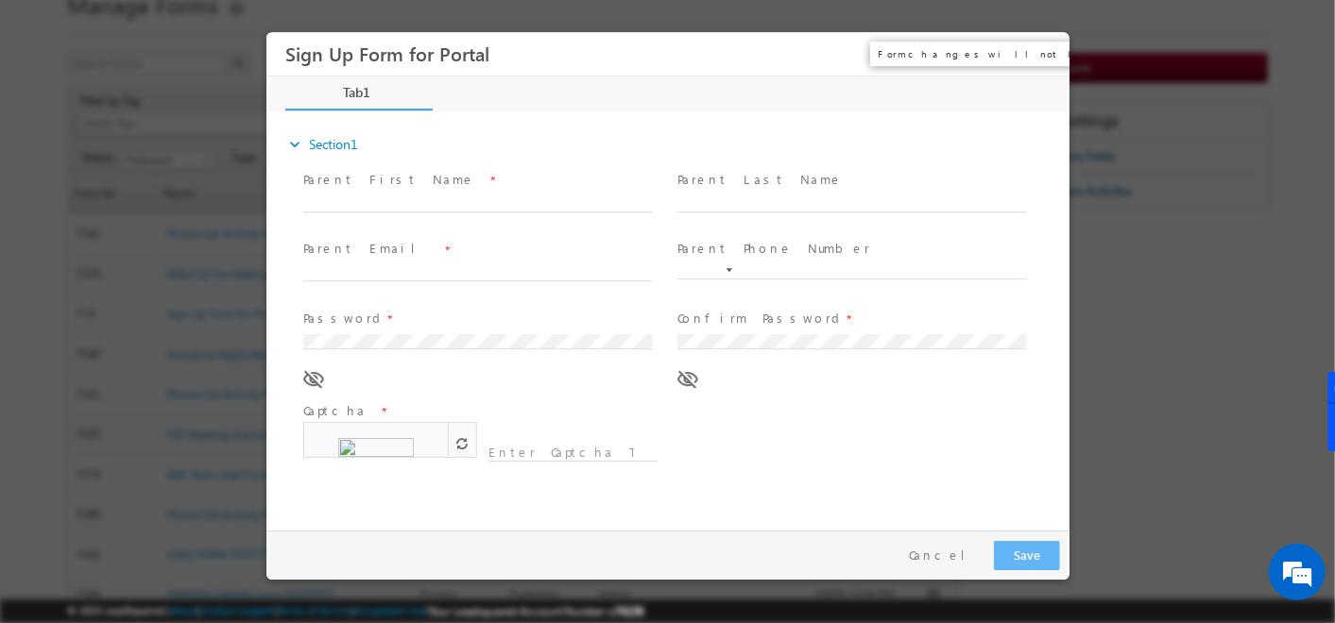
click at [1036, 55] on button "×" at bounding box center [1040, 54] width 32 height 35
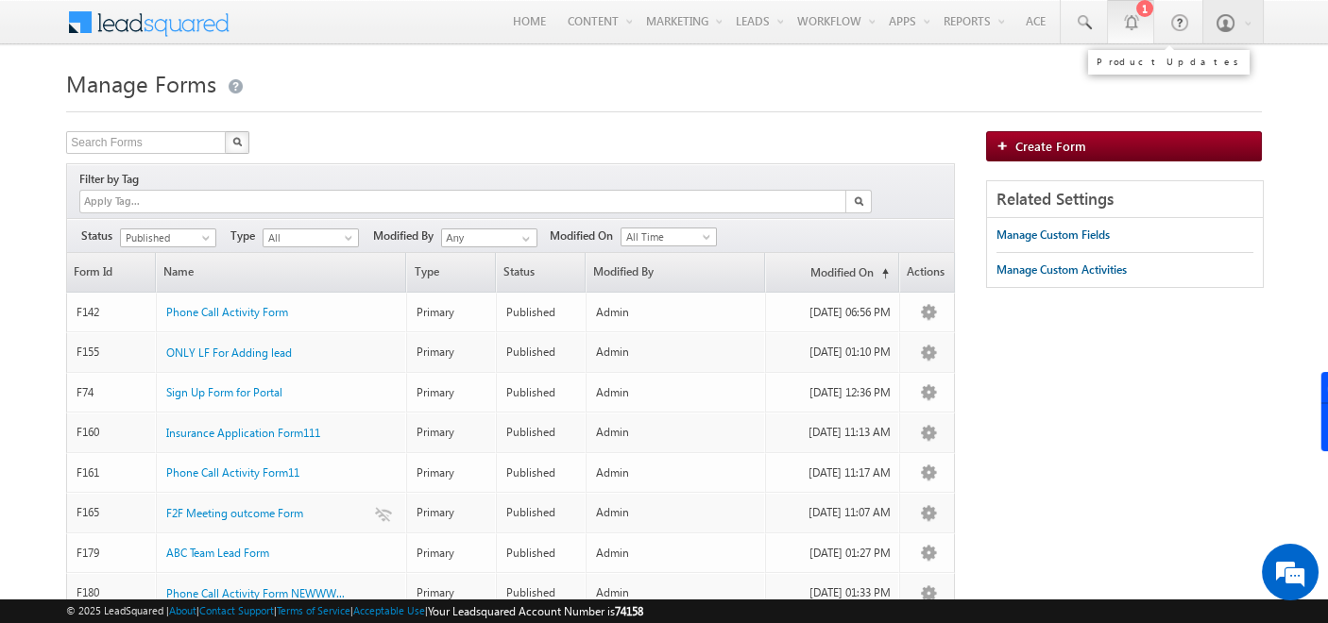
click at [1148, 30] on link "1" at bounding box center [1130, 21] width 47 height 43
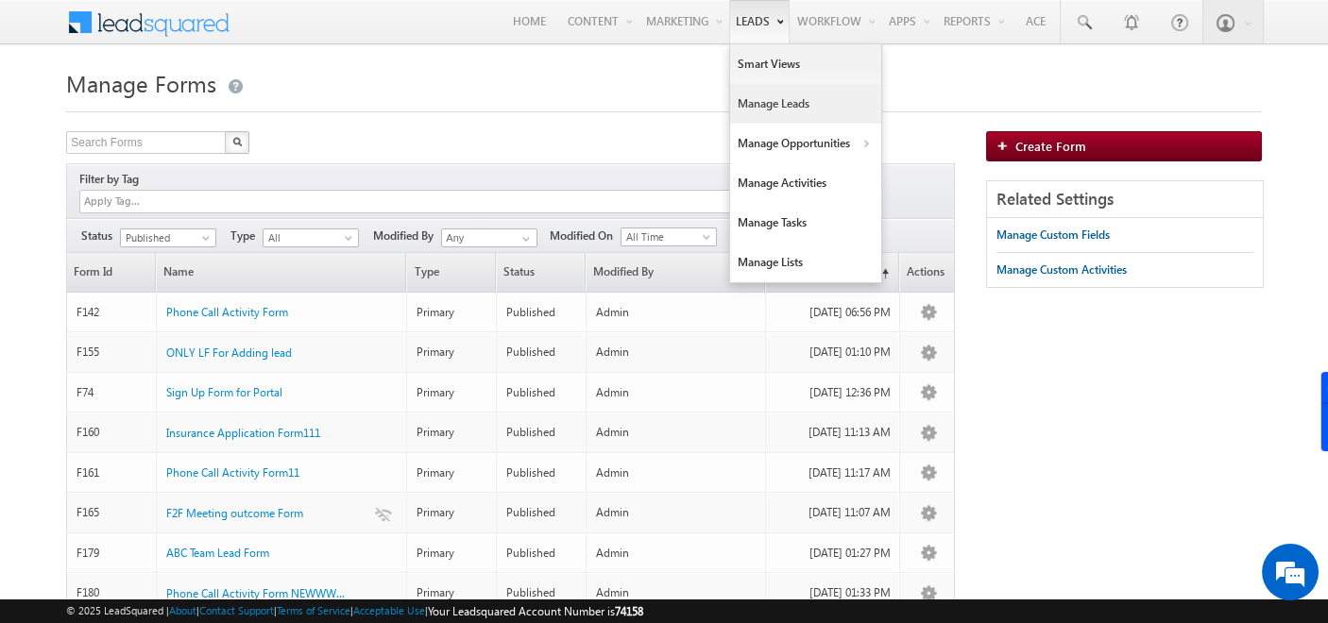
click at [754, 103] on link "Manage Leads" at bounding box center [805, 104] width 151 height 40
